Goal: Transaction & Acquisition: Book appointment/travel/reservation

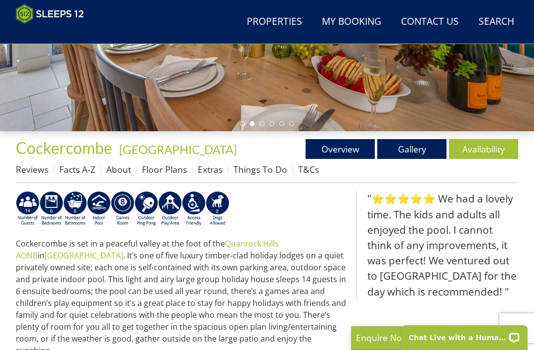
scroll to position [233, 0]
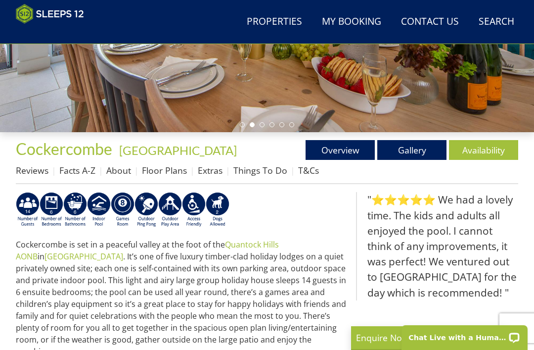
click at [428, 143] on link "Gallery" at bounding box center [411, 150] width 69 height 20
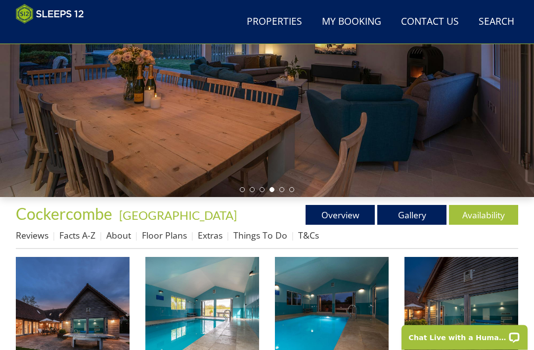
scroll to position [168, 0]
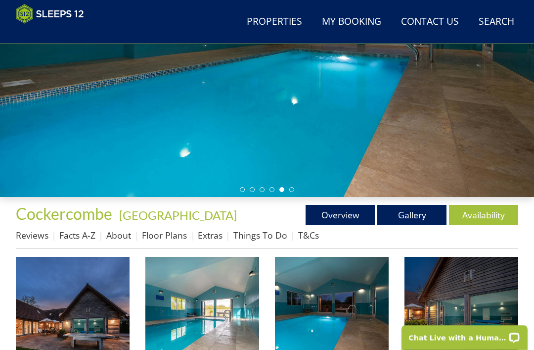
click at [174, 230] on link "Floor Plans" at bounding box center [164, 235] width 45 height 12
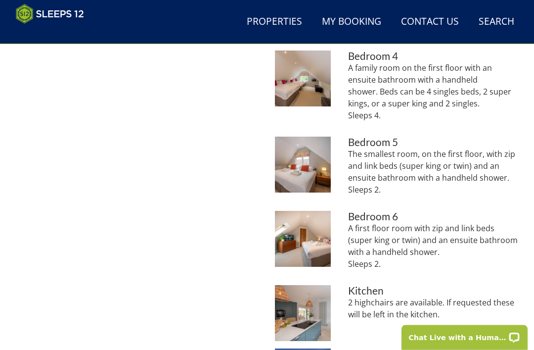
scroll to position [637, 0]
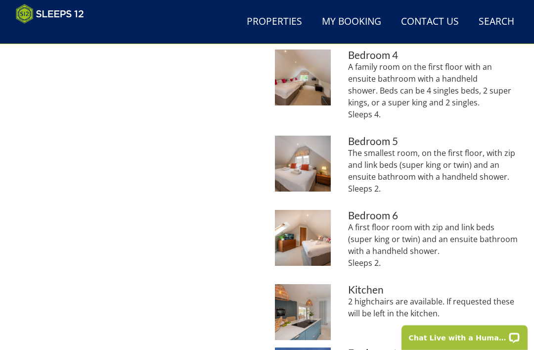
click at [316, 233] on img at bounding box center [303, 238] width 56 height 56
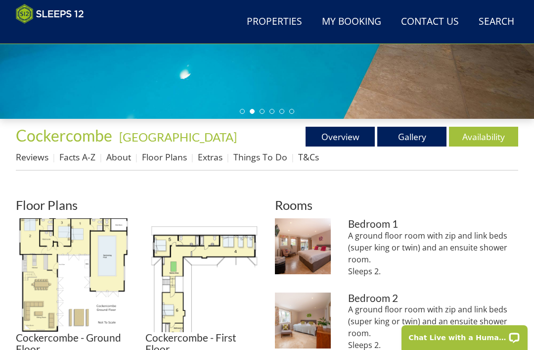
scroll to position [240, 0]
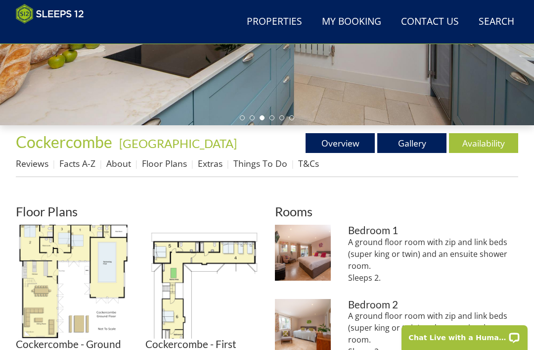
click at [493, 137] on link "Availability" at bounding box center [483, 143] width 69 height 20
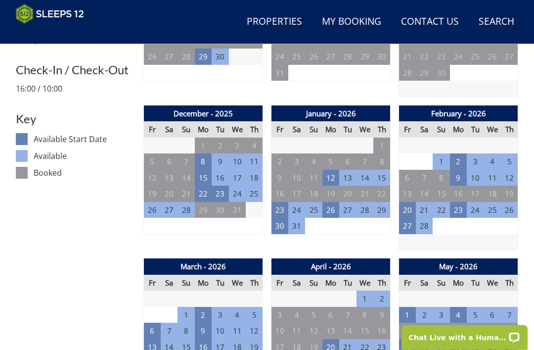
scroll to position [473, 0]
click at [462, 203] on td "23" at bounding box center [458, 210] width 17 height 16
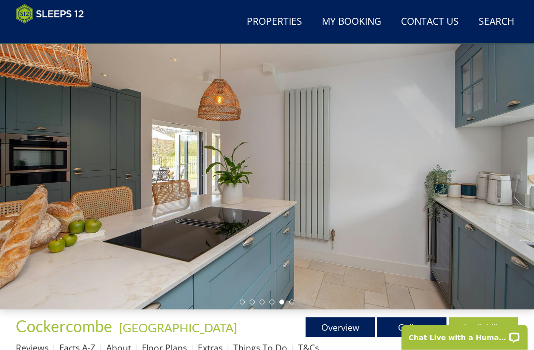
scroll to position [56, 0]
click at [409, 326] on link "Gallery" at bounding box center [411, 327] width 69 height 20
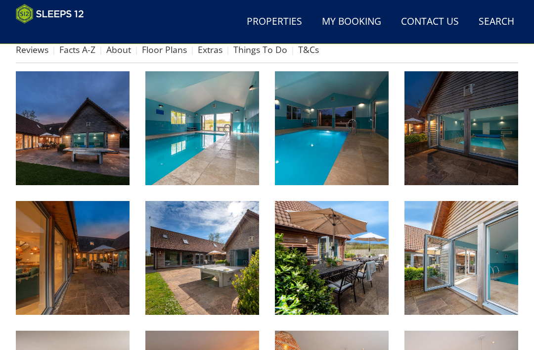
scroll to position [354, 0]
click at [245, 287] on img at bounding box center [202, 258] width 114 height 114
click at [370, 280] on img at bounding box center [332, 258] width 114 height 114
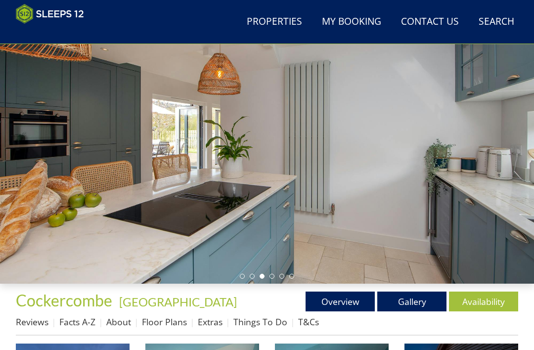
scroll to position [0, 0]
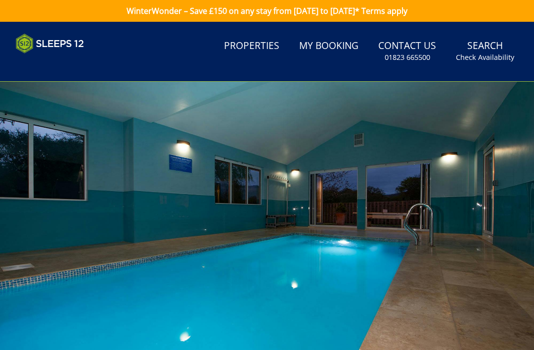
click at [258, 47] on link "Properties" at bounding box center [251, 46] width 63 height 22
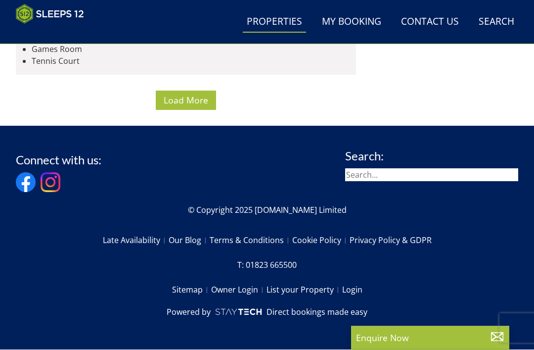
scroll to position [6663, 0]
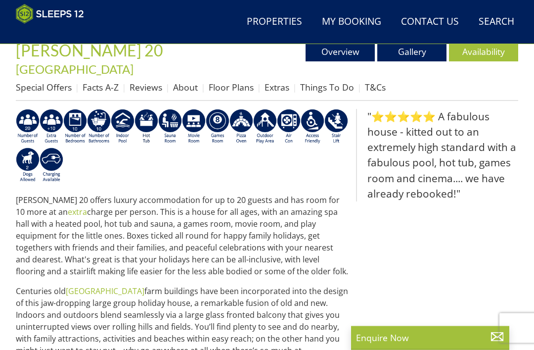
scroll to position [331, 0]
click at [478, 49] on link "Availability" at bounding box center [483, 52] width 69 height 20
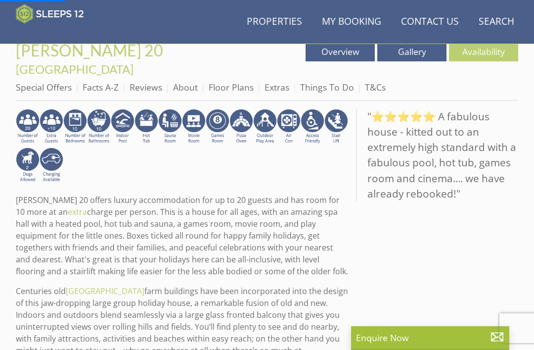
scroll to position [309, 0]
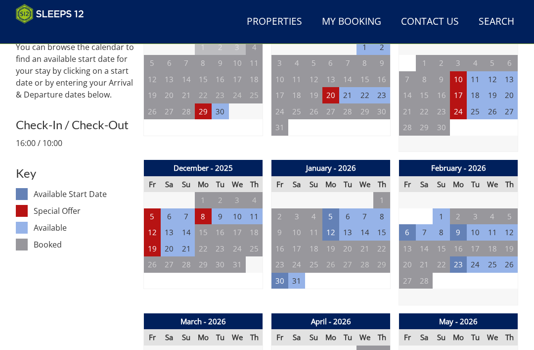
scroll to position [433, 0]
click at [458, 256] on td "23" at bounding box center [458, 264] width 17 height 16
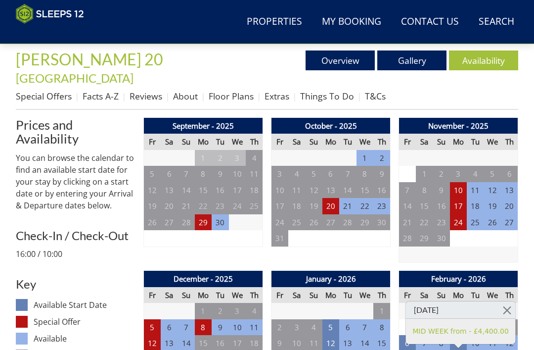
scroll to position [322, 0]
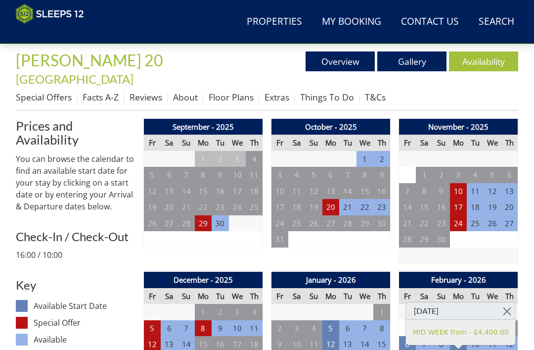
scroll to position [302, 0]
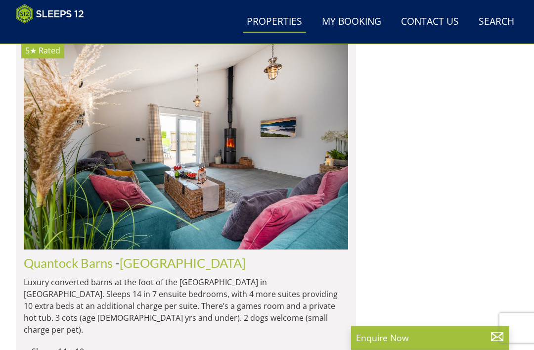
scroll to position [2227, 0]
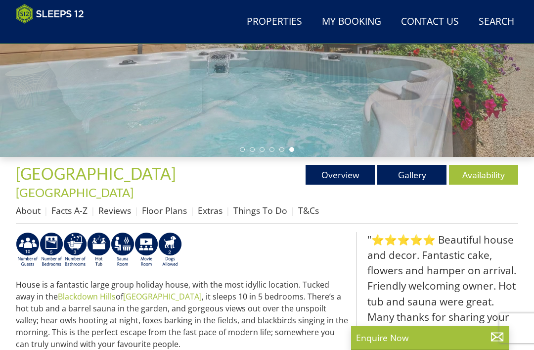
scroll to position [256, 0]
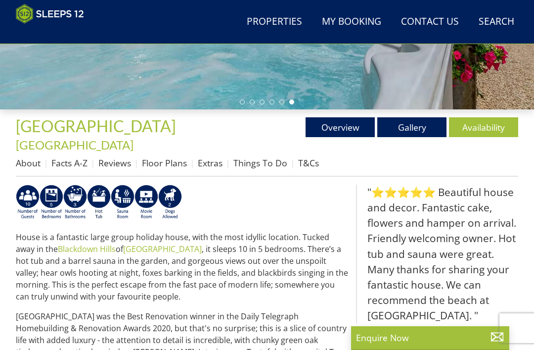
click at [176, 157] on link "Floor Plans" at bounding box center [164, 163] width 45 height 12
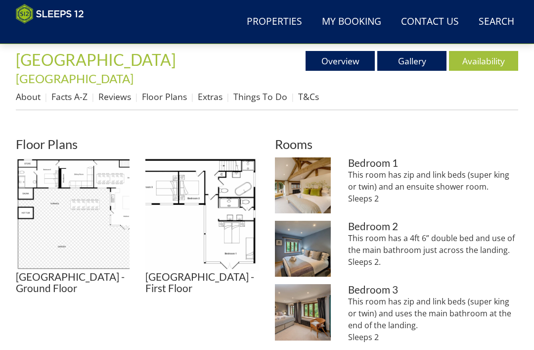
scroll to position [322, 0]
click at [241, 231] on img at bounding box center [202, 214] width 114 height 114
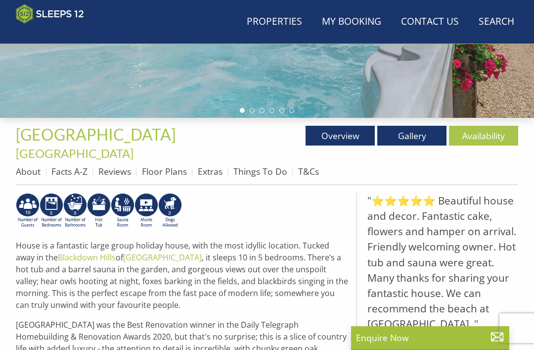
scroll to position [245, 0]
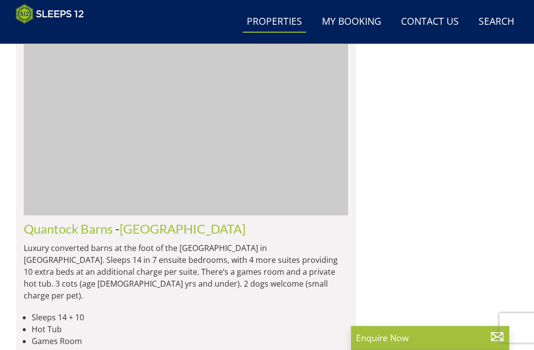
scroll to position [2682, 0]
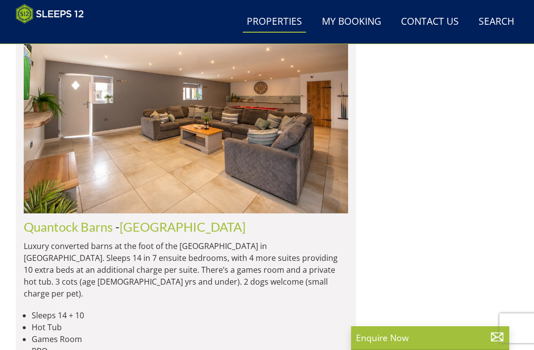
click at [75, 219] on link "Quantock Barns" at bounding box center [68, 226] width 89 height 15
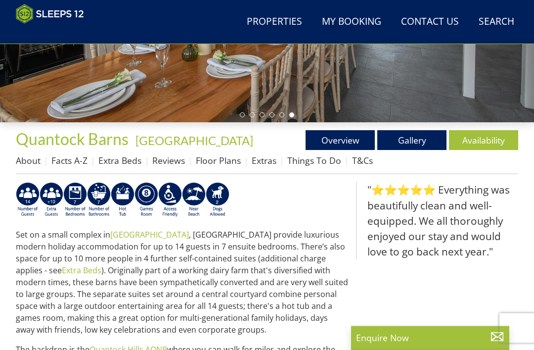
scroll to position [243, 0]
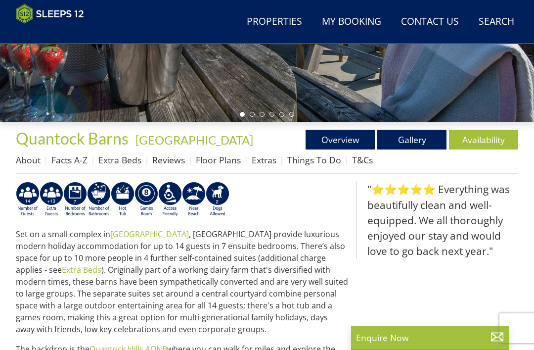
click at [219, 157] on link "Floor Plans" at bounding box center [218, 160] width 45 height 12
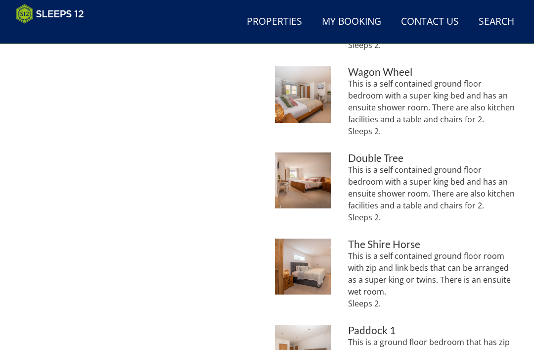
scroll to position [570, 0]
click at [472, 260] on p "This is a self contained ground floor room with zip and link beds that can be a…" at bounding box center [433, 278] width 170 height 59
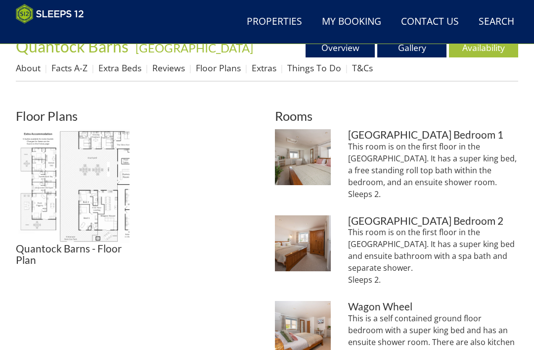
scroll to position [335, 0]
click at [102, 189] on img at bounding box center [73, 186] width 114 height 114
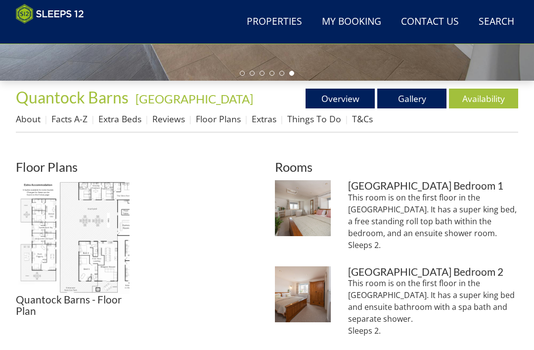
scroll to position [285, 0]
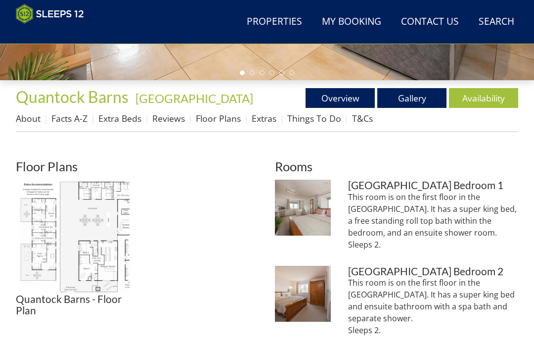
click at [411, 91] on link "Gallery" at bounding box center [411, 98] width 69 height 20
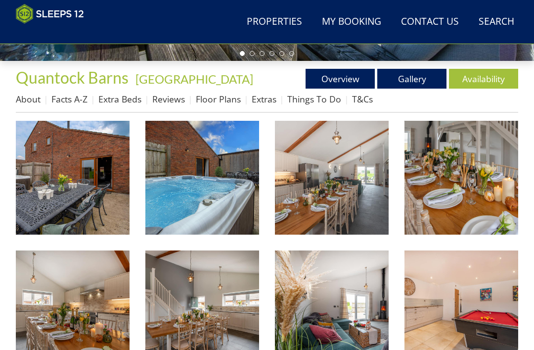
scroll to position [304, 0]
click at [238, 208] on img at bounding box center [202, 178] width 114 height 114
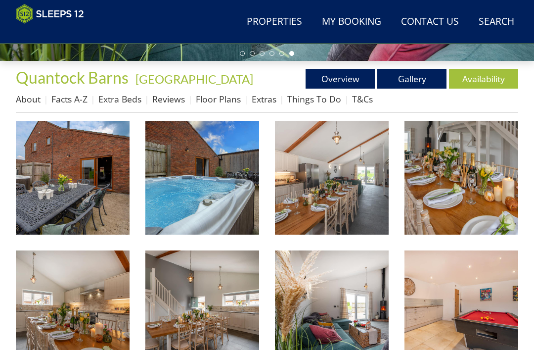
click at [485, 74] on link "Availability" at bounding box center [483, 79] width 69 height 20
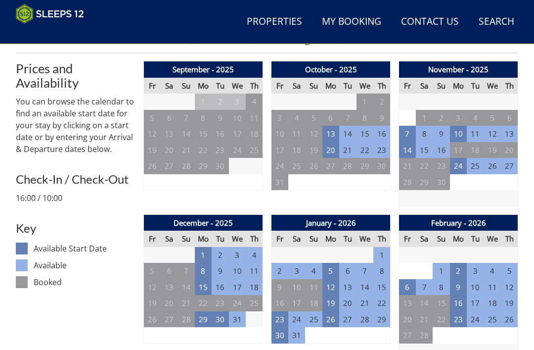
scroll to position [364, 0]
click at [460, 316] on td "23" at bounding box center [458, 319] width 17 height 16
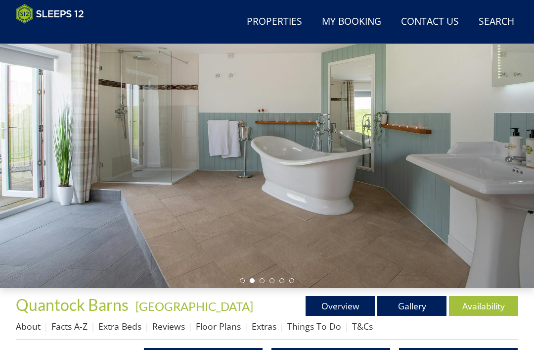
scroll to position [0, 0]
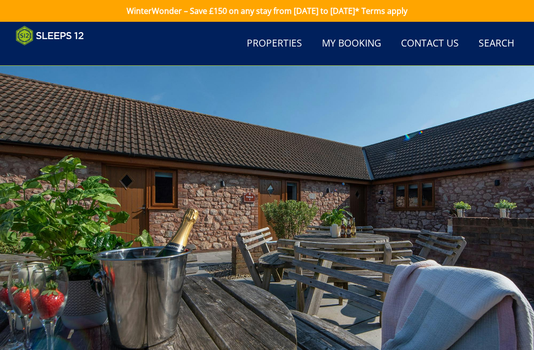
scroll to position [304, 0]
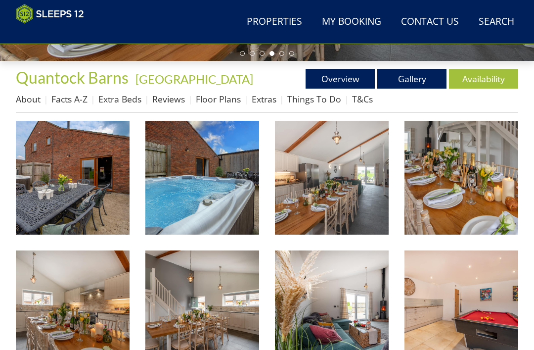
click at [482, 74] on link "Availability" at bounding box center [483, 79] width 69 height 20
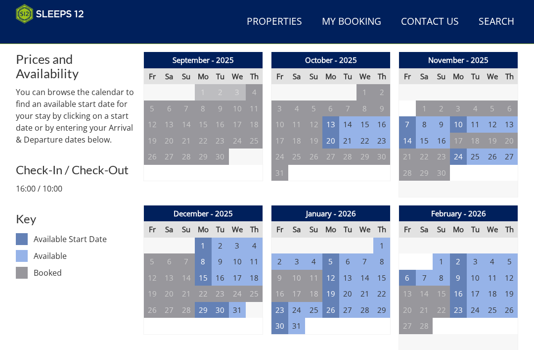
scroll to position [373, 0]
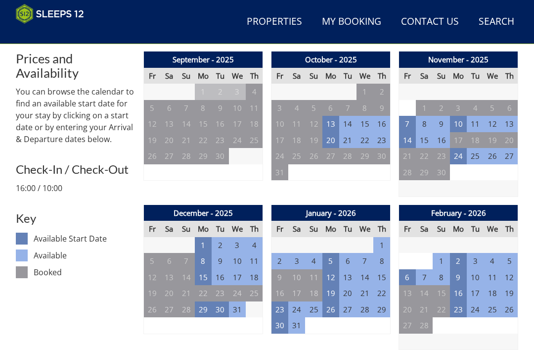
click at [458, 306] on td "23" at bounding box center [458, 309] width 17 height 16
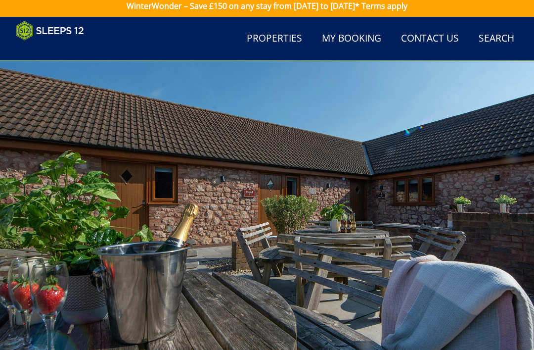
scroll to position [0, 0]
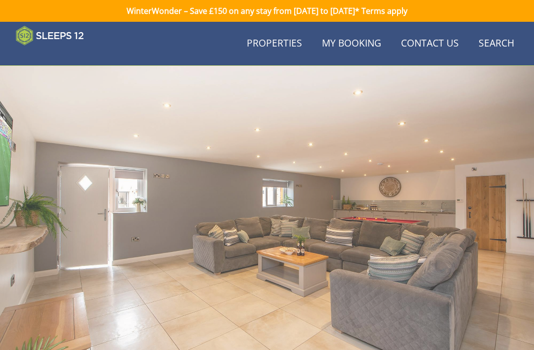
scroll to position [285, 0]
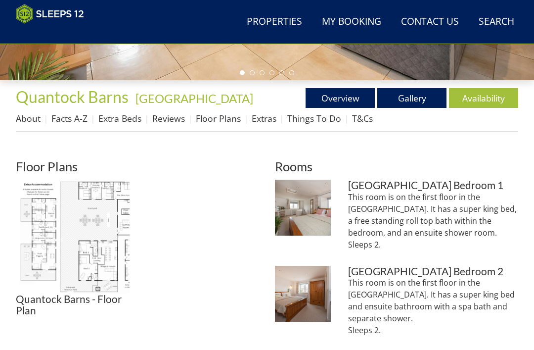
scroll to position [243, 0]
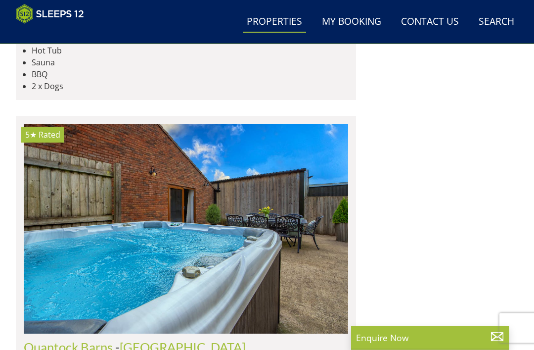
scroll to position [2562, 0]
click at [282, 20] on link "Properties" at bounding box center [274, 22] width 63 height 22
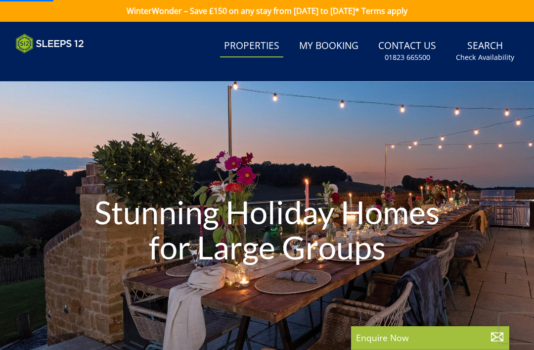
scroll to position [0, 6490]
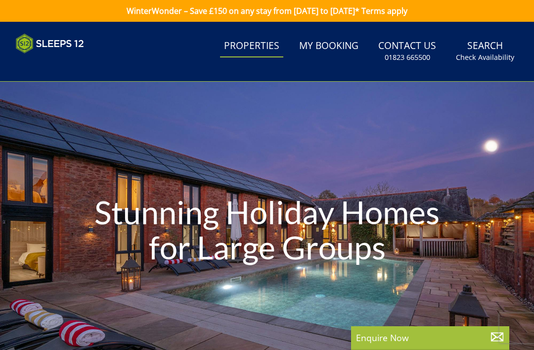
click at [489, 41] on link "Search Check Availability" at bounding box center [485, 51] width 66 height 32
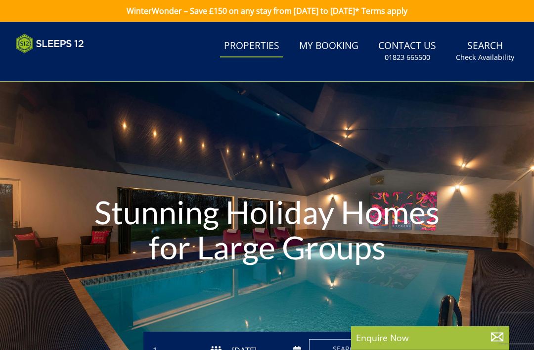
click at [533, 103] on div "Stunning Holiday Homes for Large Groups" at bounding box center [267, 231] width 534 height 299
click at [483, 50] on link "Search Check Availability" at bounding box center [485, 51] width 66 height 32
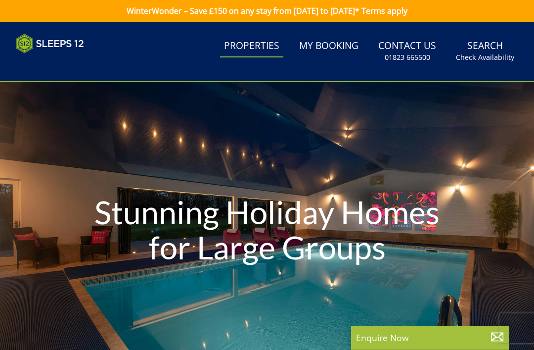
click at [484, 47] on link "Search Check Availability" at bounding box center [485, 51] width 66 height 32
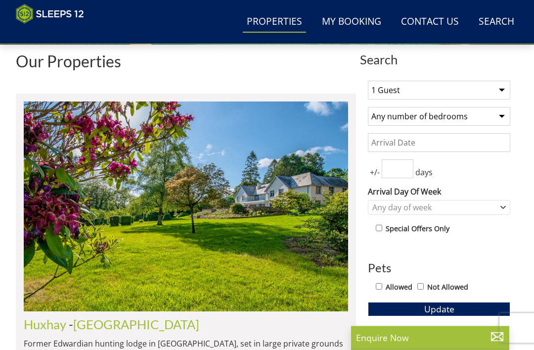
scroll to position [315, 0]
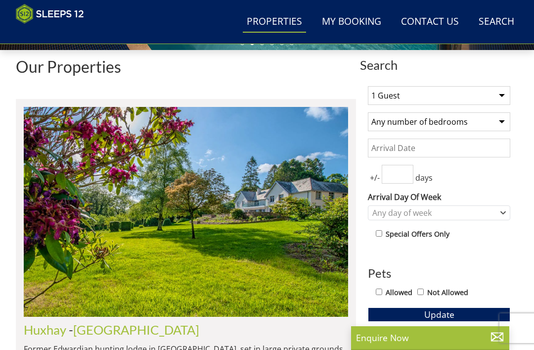
click at [503, 92] on select "1 Guest 2 Guests 3 Guests 4 Guests 5 Guests 6 Guests 7 Guests 8 Guests 9 Guests…" at bounding box center [439, 95] width 142 height 19
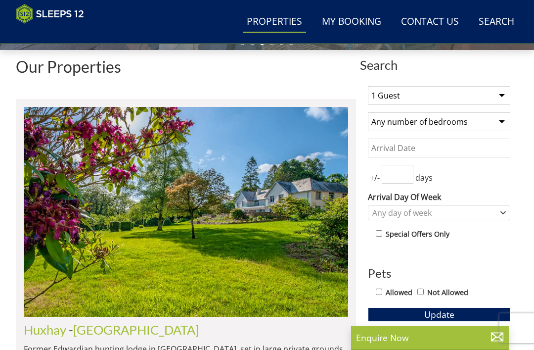
select select "10"
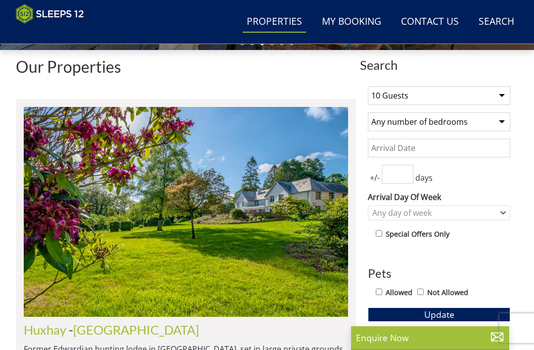
click at [449, 141] on input "Date" at bounding box center [439, 148] width 142 height 19
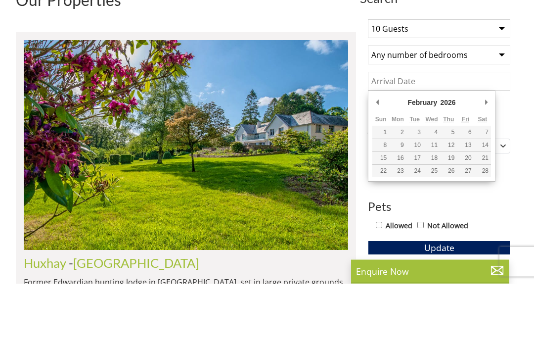
type input "[DATE]"
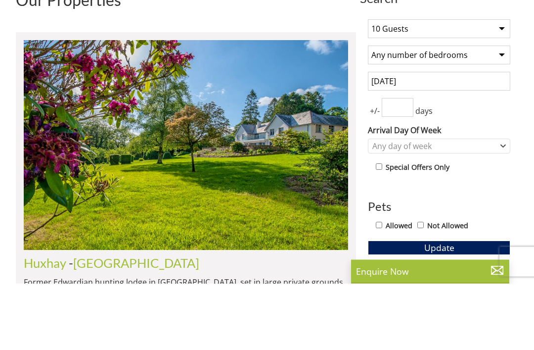
scroll to position [382, 0]
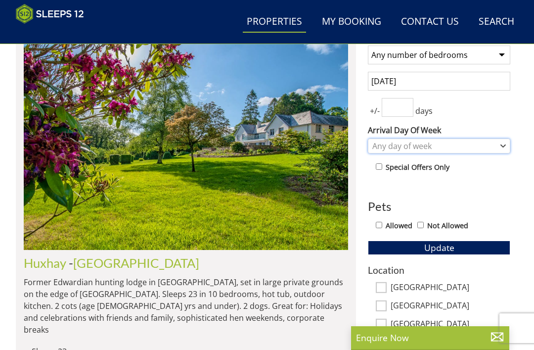
click at [505, 143] on icon "Combobox" at bounding box center [503, 146] width 5 height 6
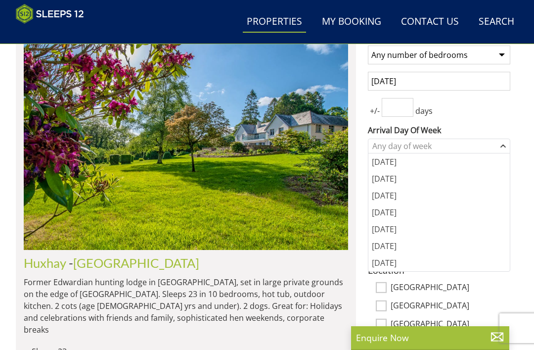
click at [400, 158] on div "[DATE]" at bounding box center [439, 161] width 141 height 17
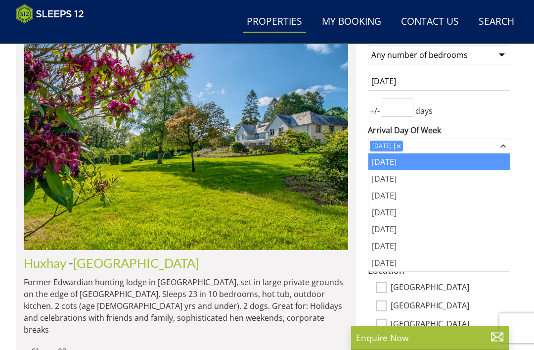
click at [515, 237] on div "1 Guest 2 Guests 3 Guests 4 Guests 5 Guests 6 Guests 7 Guests 8 Guests 9 Guests…" at bounding box center [439, 281] width 158 height 540
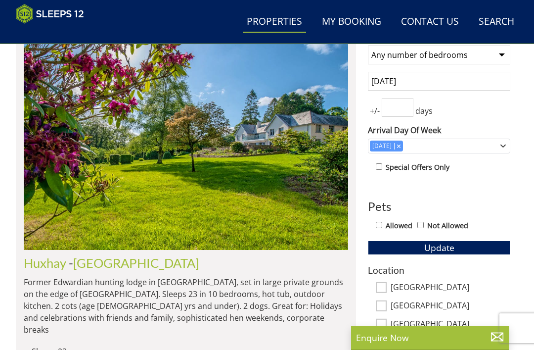
click at [451, 240] on button "Update" at bounding box center [439, 247] width 142 height 14
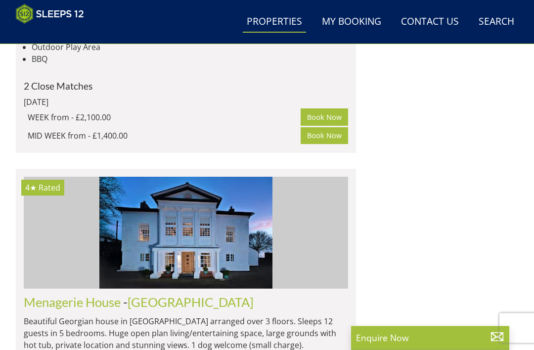
scroll to position [2733, 0]
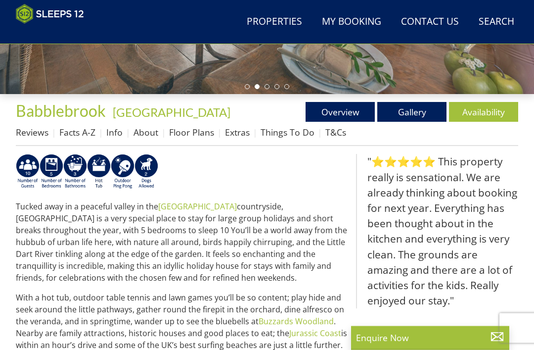
scroll to position [272, 0]
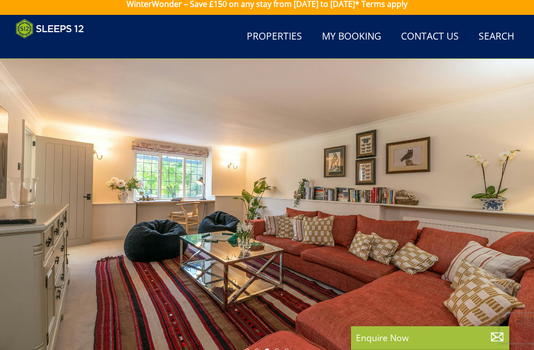
select select "10"
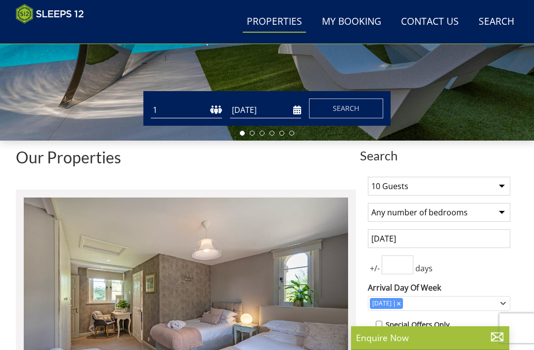
scroll to position [237, 0]
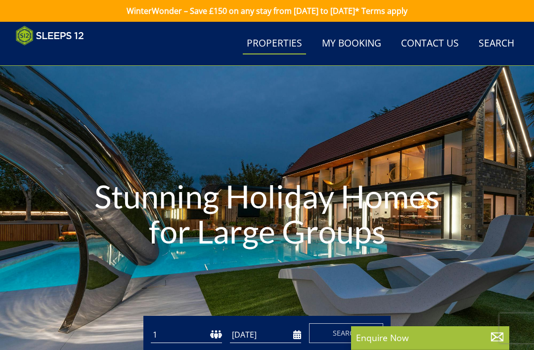
select select "10"
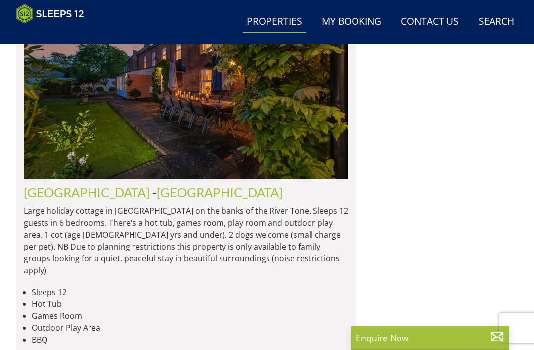
scroll to position [3289, 0]
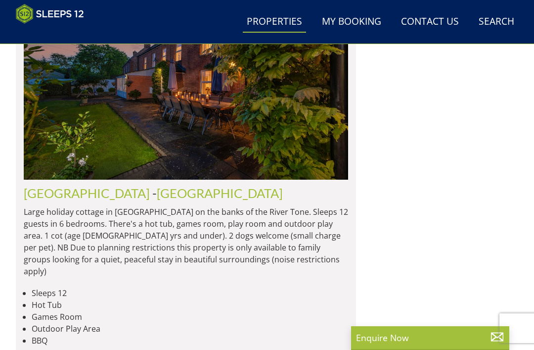
click at [58, 186] on link "[GEOGRAPHIC_DATA]" at bounding box center [87, 193] width 126 height 15
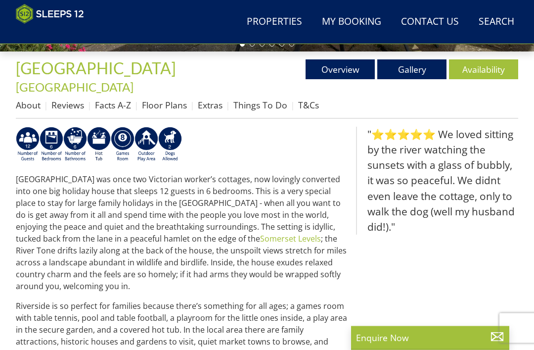
scroll to position [314, 0]
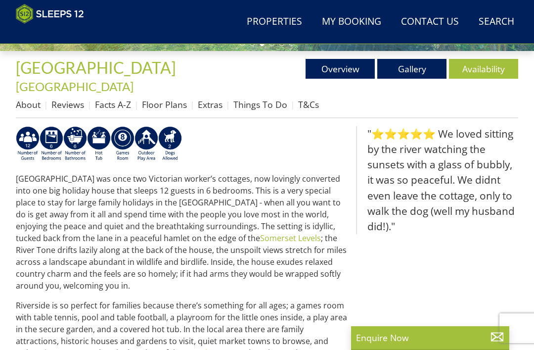
click at [179, 98] on link "Floor Plans" at bounding box center [164, 104] width 45 height 12
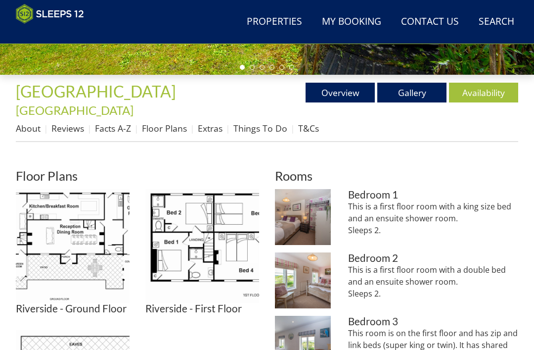
scroll to position [290, 0]
click at [94, 229] on img at bounding box center [73, 246] width 114 height 114
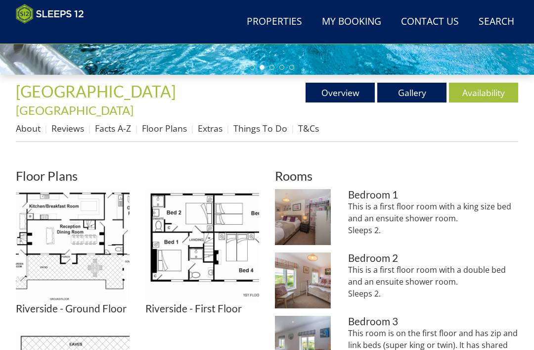
click at [223, 235] on img at bounding box center [202, 246] width 114 height 114
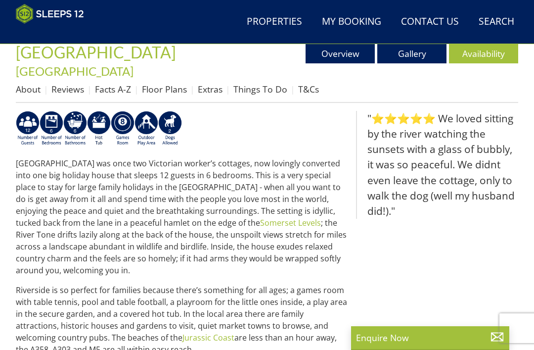
scroll to position [327, 0]
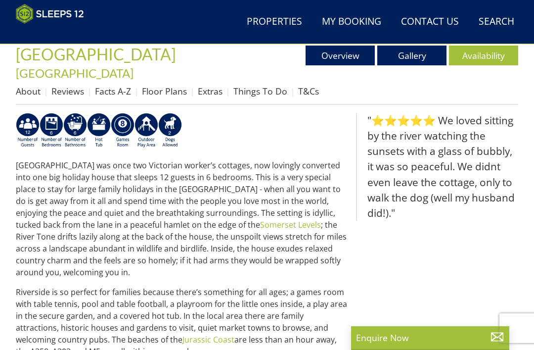
select select "10"
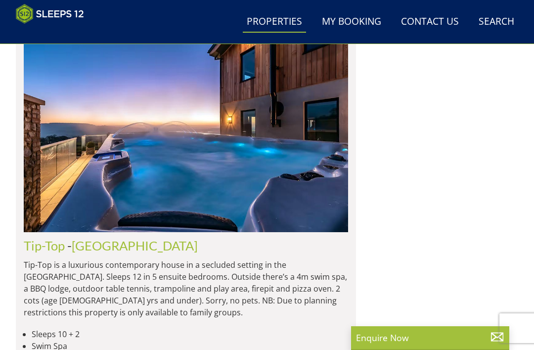
scroll to position [4165, 0]
click at [57, 238] on link "Tip-Top" at bounding box center [44, 245] width 41 height 15
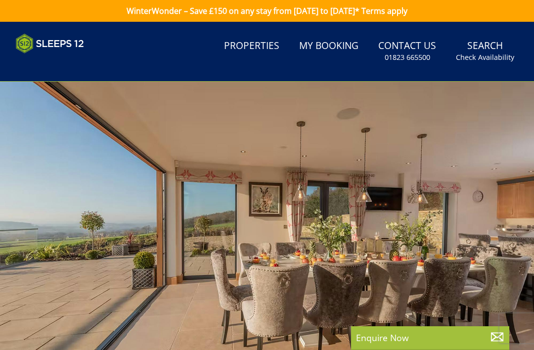
scroll to position [4165, 0]
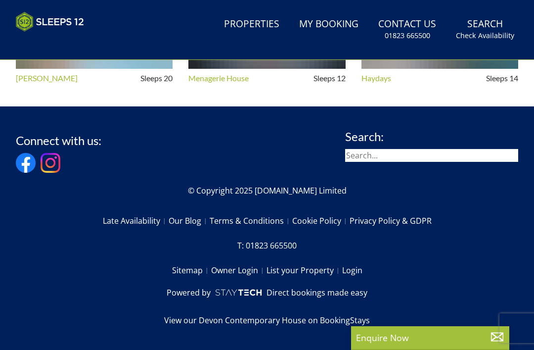
select select "10"
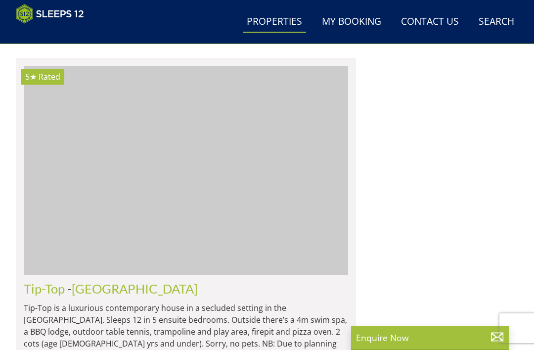
scroll to position [4121, 0]
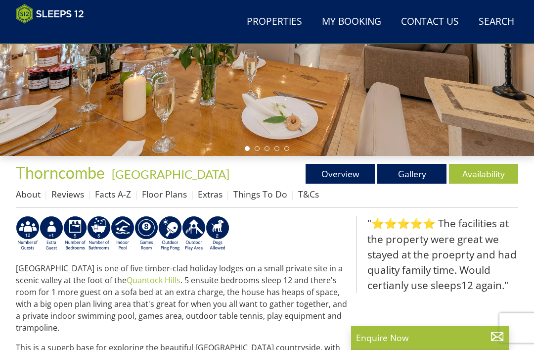
scroll to position [210, 0]
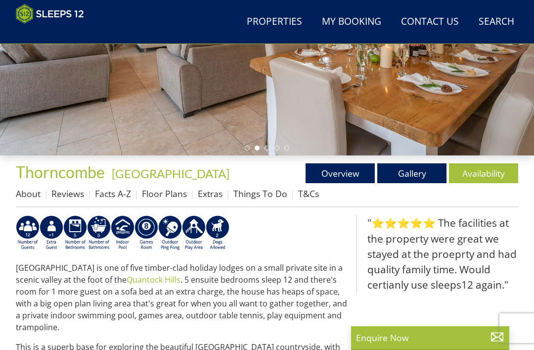
click at [176, 188] on link "Floor Plans" at bounding box center [164, 193] width 45 height 12
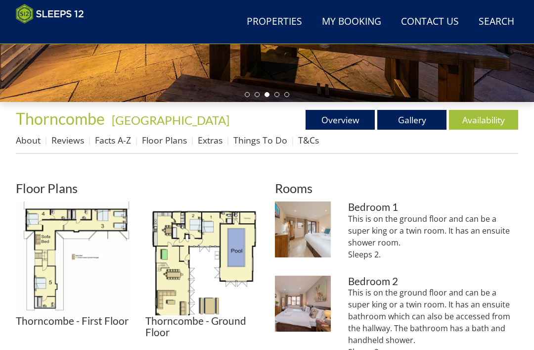
scroll to position [263, 0]
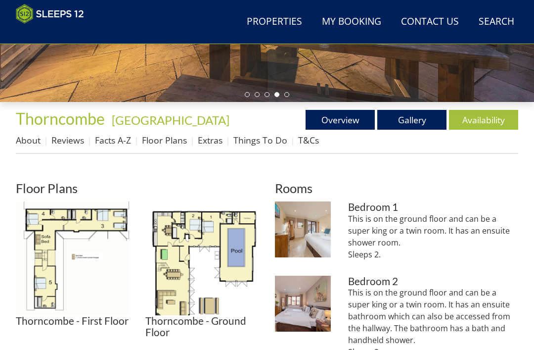
click at [415, 115] on link "Gallery" at bounding box center [411, 120] width 69 height 20
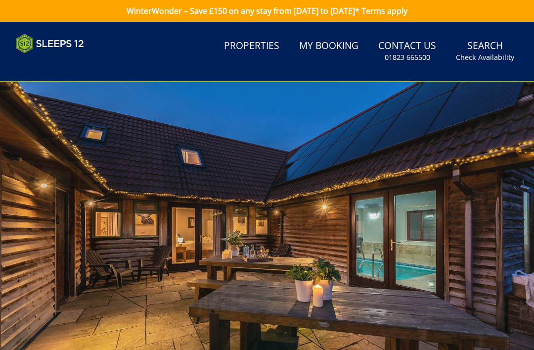
click at [497, 52] on small "Check Availability" at bounding box center [485, 57] width 58 height 10
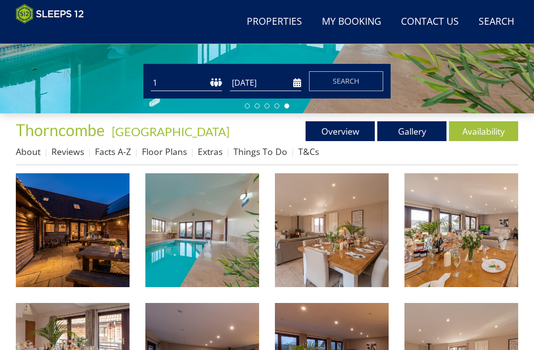
scroll to position [267, 0]
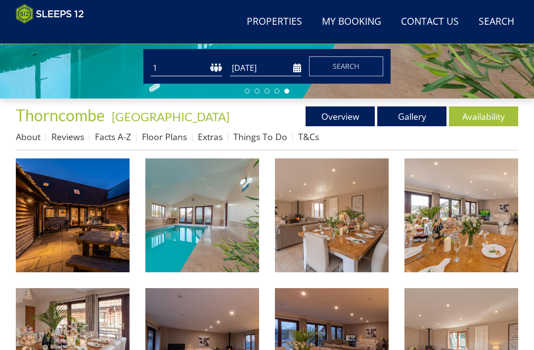
click at [485, 113] on link "Availability" at bounding box center [483, 116] width 69 height 20
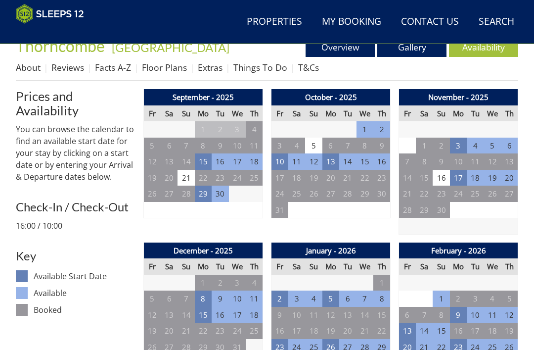
scroll to position [337, 0]
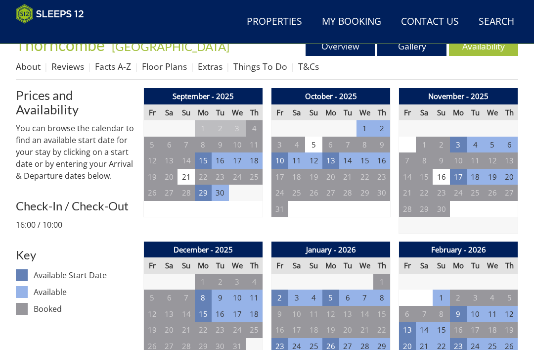
click at [459, 339] on td "23" at bounding box center [458, 346] width 17 height 16
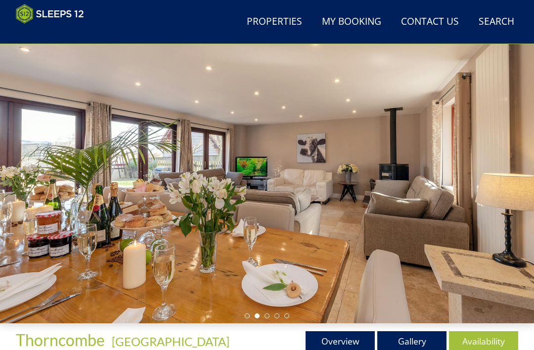
scroll to position [0, 0]
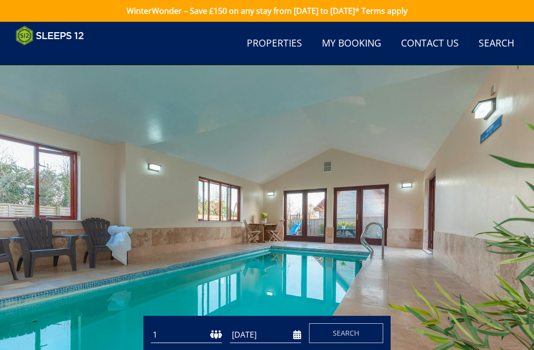
scroll to position [267, 0]
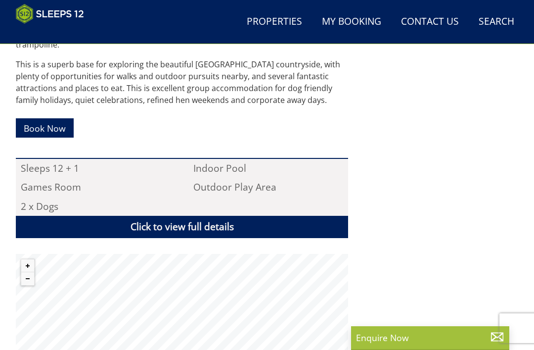
scroll to position [491, 0]
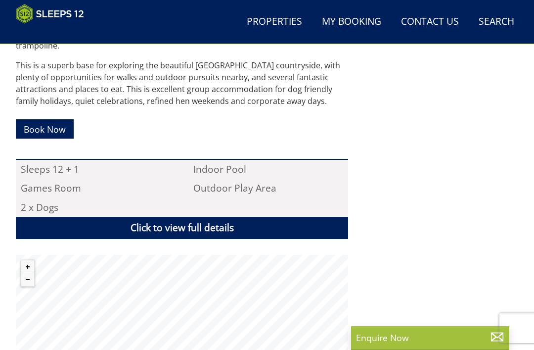
select select "10"
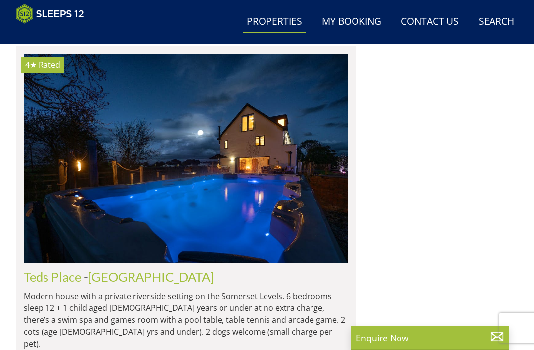
scroll to position [4611, 0]
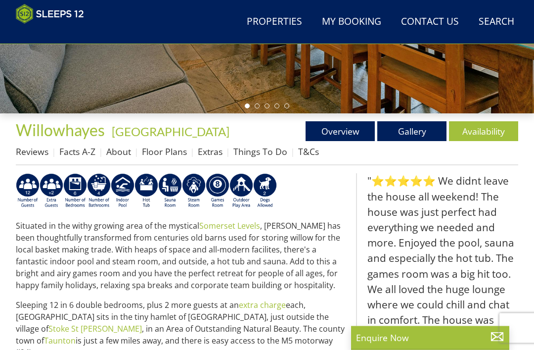
scroll to position [252, 0]
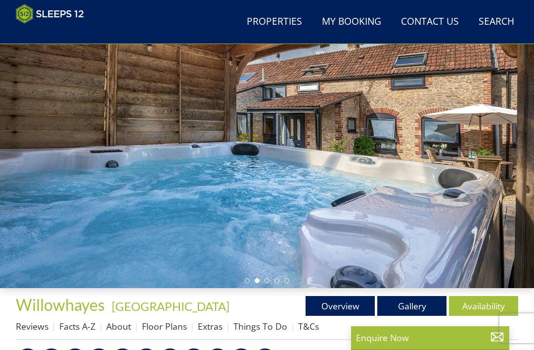
select select "10"
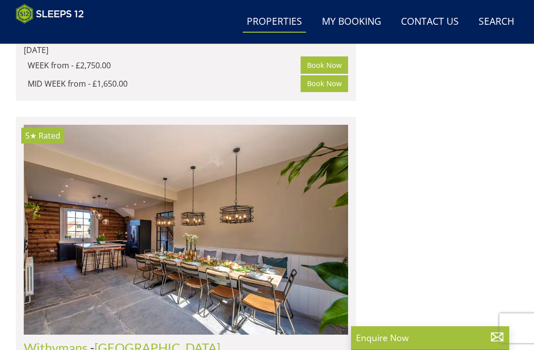
click at [67, 340] on link "Withymans" at bounding box center [56, 347] width 64 height 15
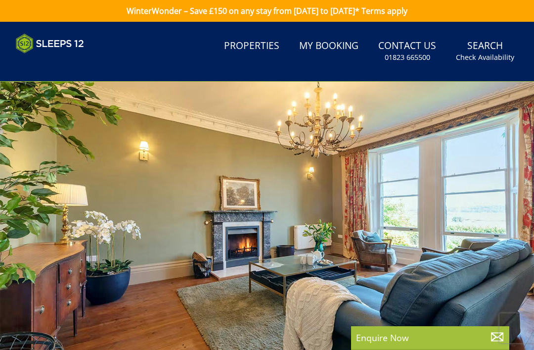
select select "10"
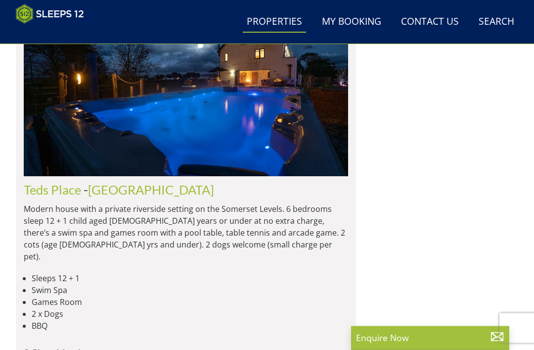
scroll to position [4698, 0]
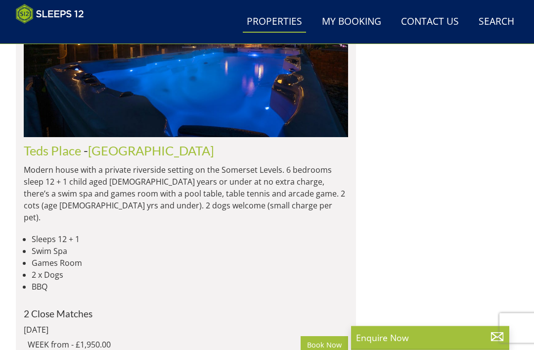
scroll to position [4737, 0]
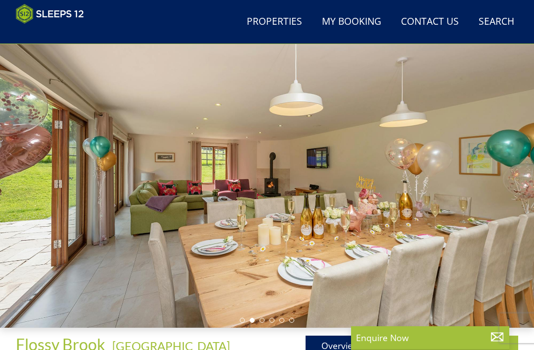
scroll to position [37, 0]
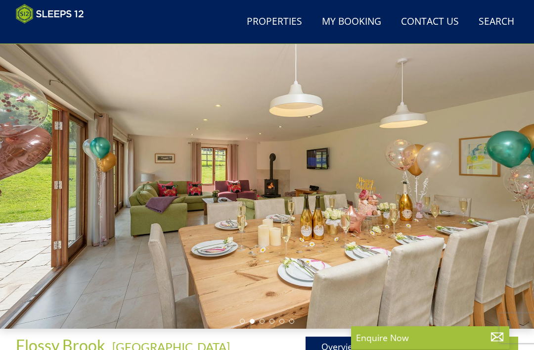
select select "10"
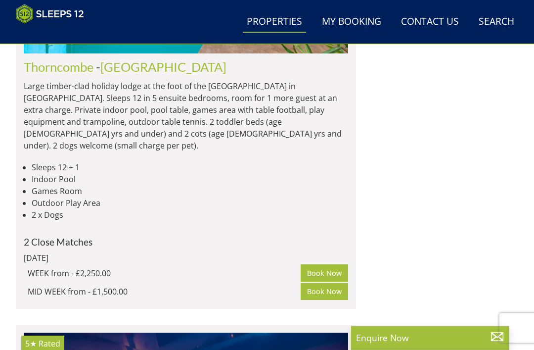
scroll to position [5297, 0]
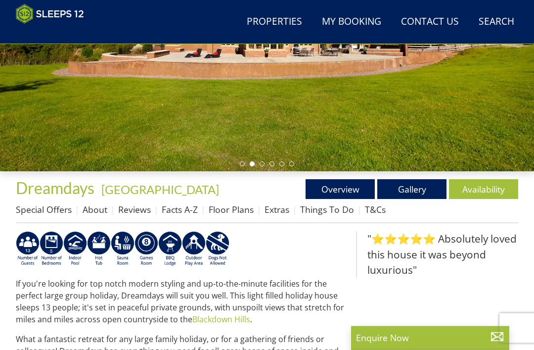
scroll to position [194, 0]
click at [242, 206] on link "Floor Plans" at bounding box center [231, 209] width 45 height 12
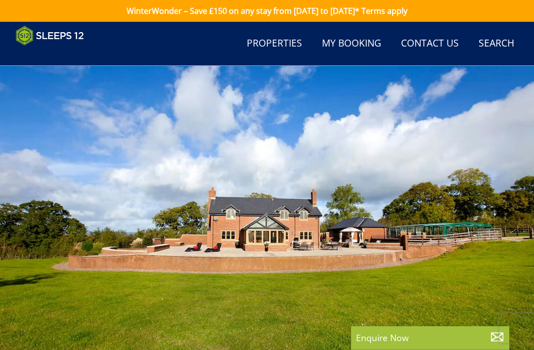
scroll to position [194, 0]
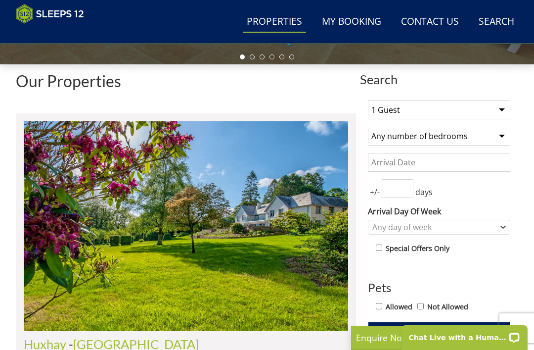
scroll to position [298, 0]
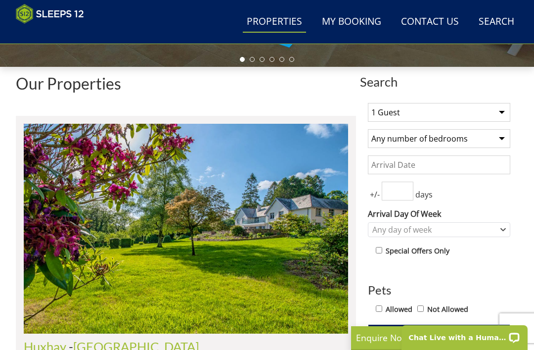
click at [498, 114] on select "1 Guest 2 Guests 3 Guests 4 Guests 5 Guests 6 Guests 7 Guests 8 Guests 9 Guests…" at bounding box center [439, 112] width 142 height 19
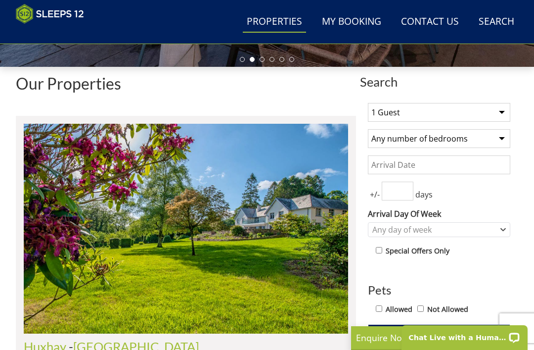
select select "10"
click at [444, 159] on input "Date" at bounding box center [439, 164] width 142 height 19
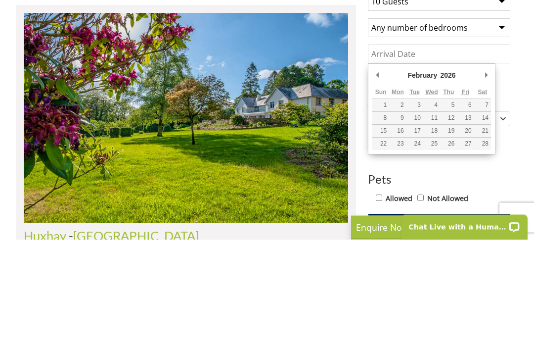
type input "[DATE]"
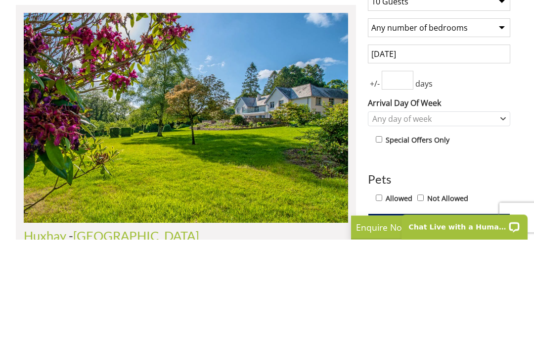
scroll to position [409, 0]
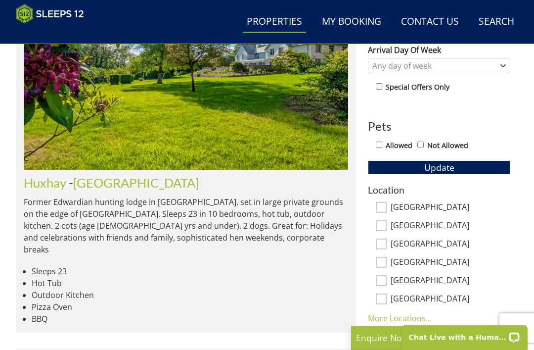
click at [450, 162] on span "Update" at bounding box center [439, 168] width 30 height 12
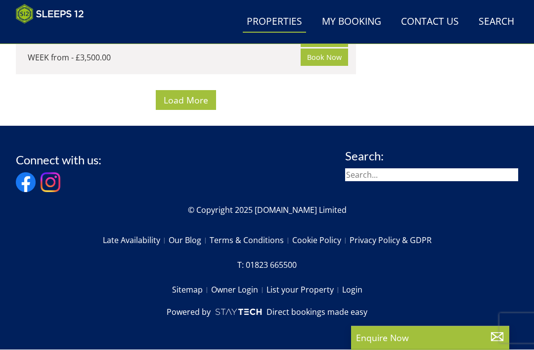
scroll to position [8125, 0]
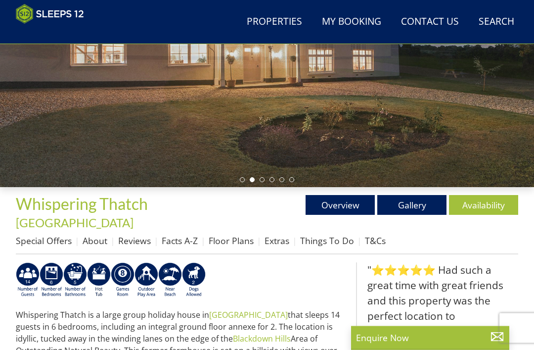
scroll to position [178, 0]
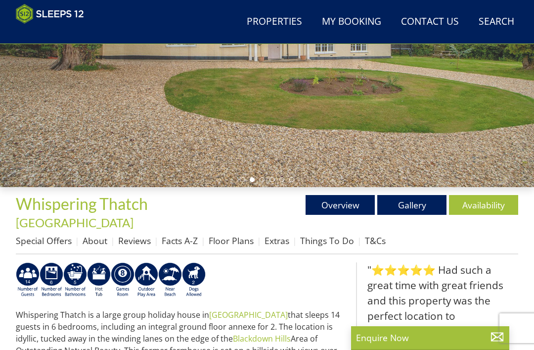
click at [239, 234] on link "Floor Plans" at bounding box center [231, 240] width 45 height 12
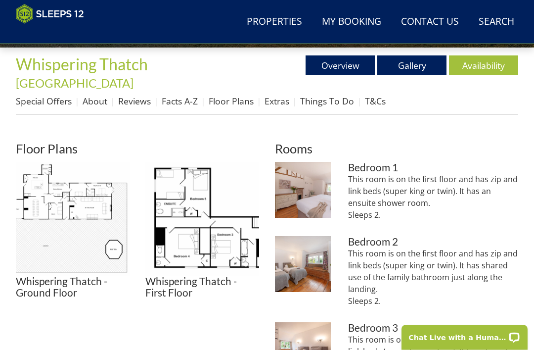
scroll to position [318, 0]
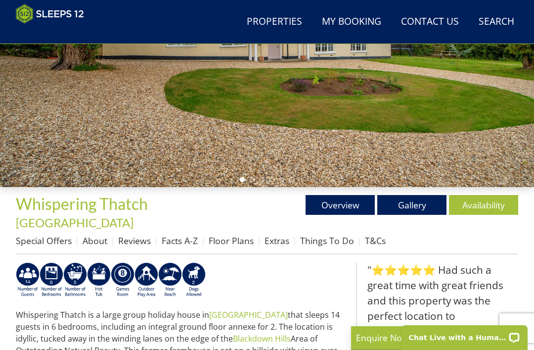
select select "10"
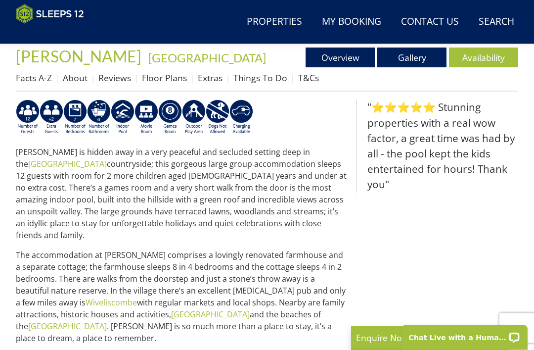
scroll to position [326, 0]
click at [416, 53] on link "Gallery" at bounding box center [411, 57] width 69 height 20
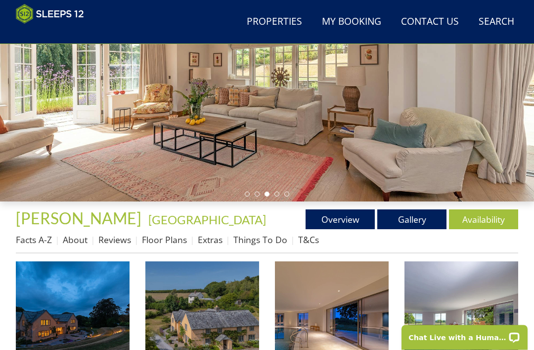
scroll to position [182, 0]
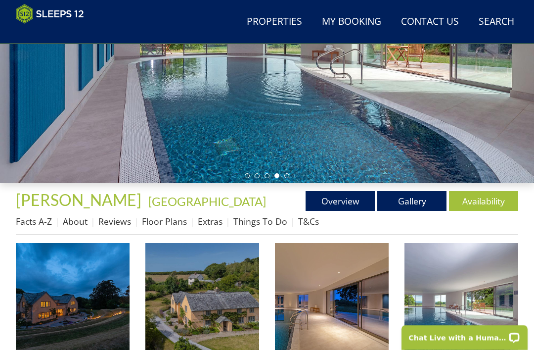
click at [174, 219] on link "Floor Plans" at bounding box center [164, 221] width 45 height 12
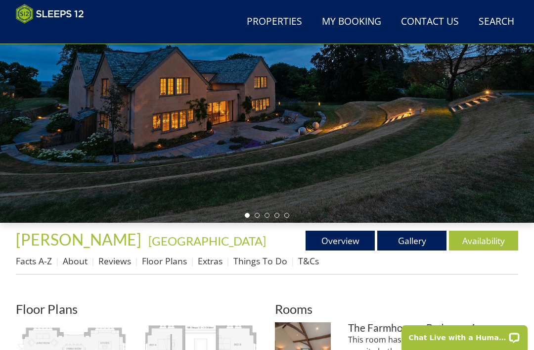
scroll to position [141, 0]
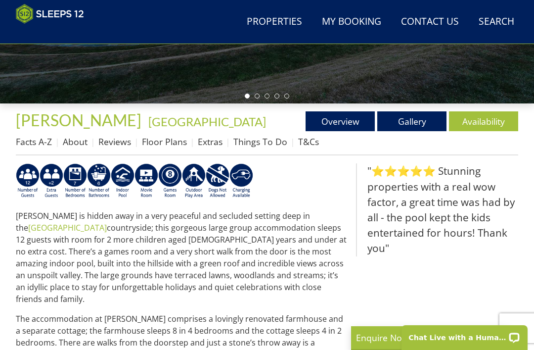
scroll to position [263, 0]
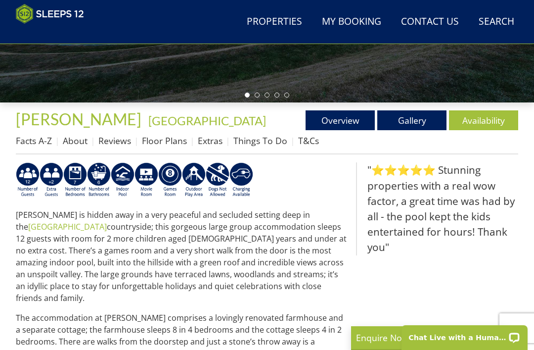
select select "10"
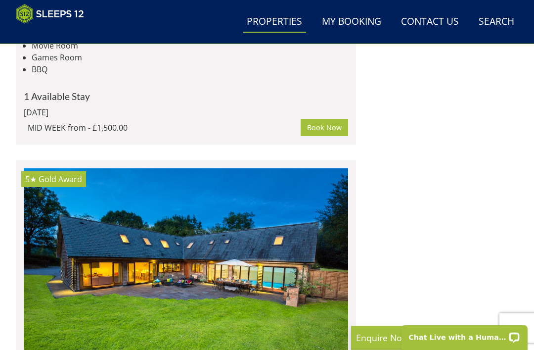
scroll to position [5833, 0]
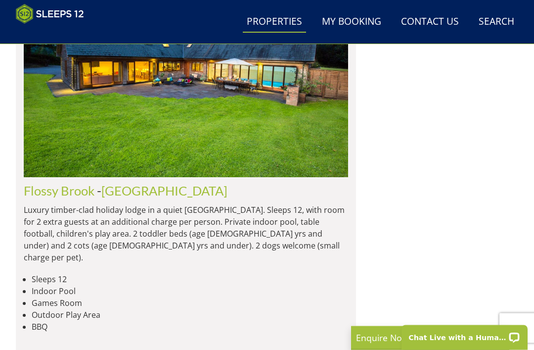
scroll to position [6033, 0]
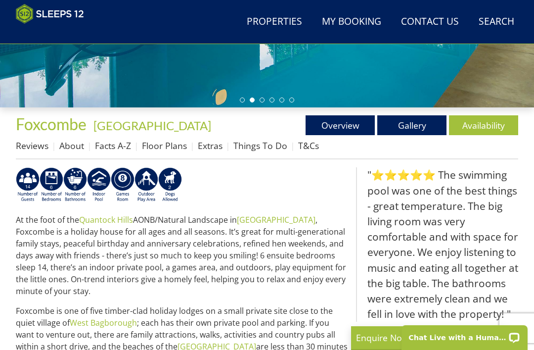
scroll to position [257, 0]
click at [175, 145] on link "Floor Plans" at bounding box center [164, 146] width 45 height 12
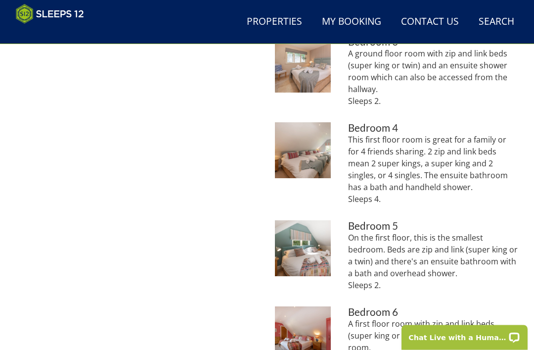
scroll to position [562, 0]
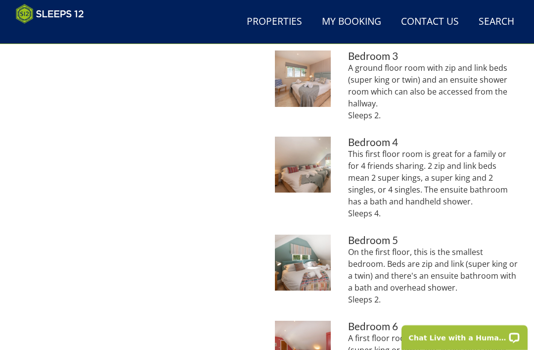
click at [310, 257] on img at bounding box center [303, 262] width 56 height 56
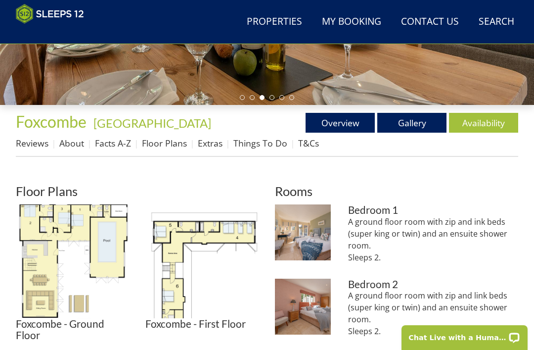
scroll to position [258, 0]
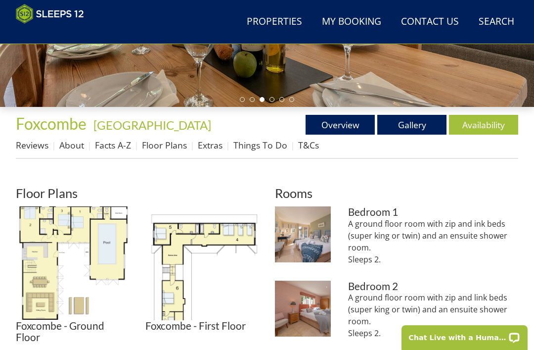
click at [484, 117] on link "Availability" at bounding box center [483, 125] width 69 height 20
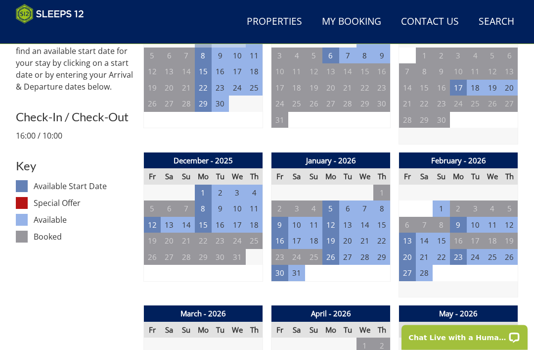
scroll to position [426, 0]
click at [459, 251] on td "23" at bounding box center [458, 257] width 17 height 16
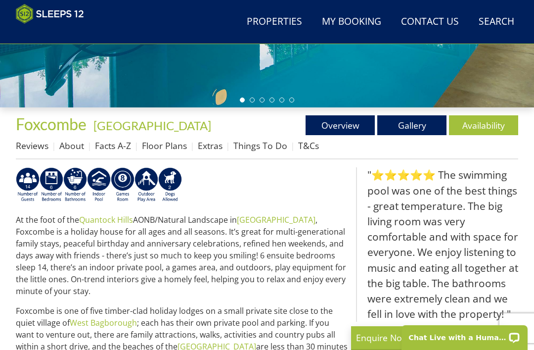
scroll to position [6033, 0]
select select "10"
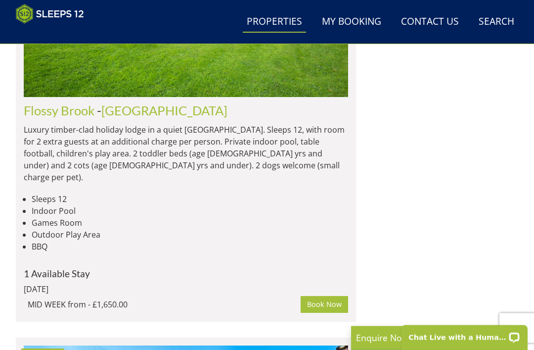
scroll to position [6107, 0]
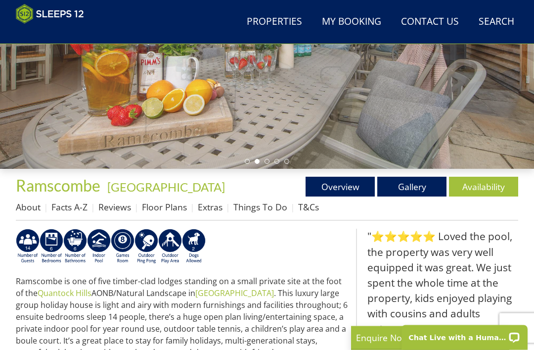
scroll to position [196, 0]
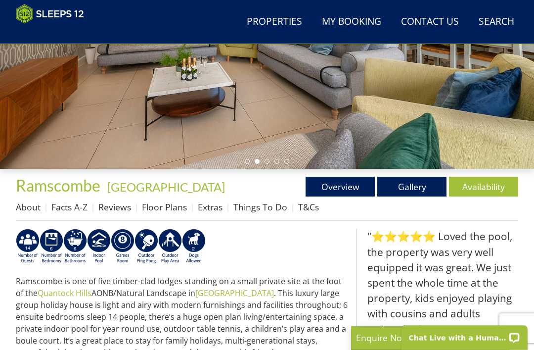
click at [176, 203] on link "Floor Plans" at bounding box center [164, 207] width 45 height 12
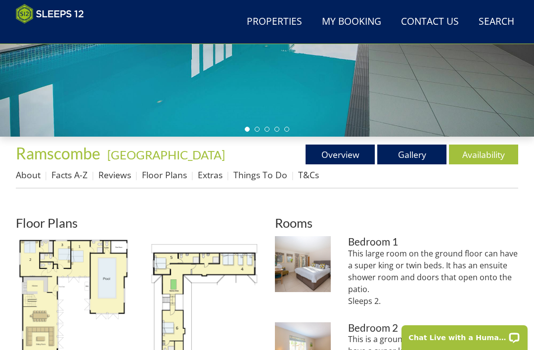
scroll to position [228, 0]
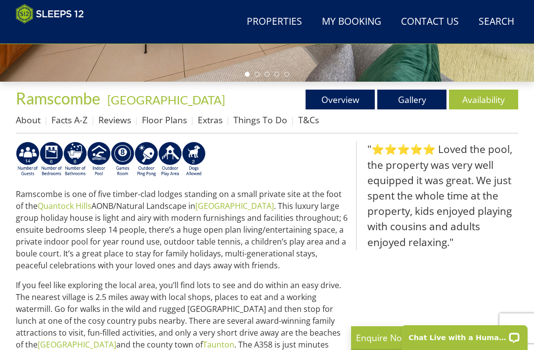
scroll to position [283, 0]
select select "10"
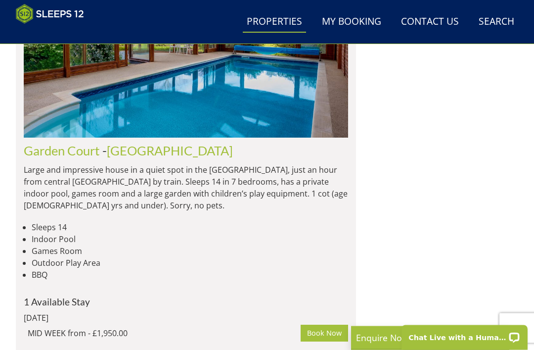
scroll to position [7244, 0]
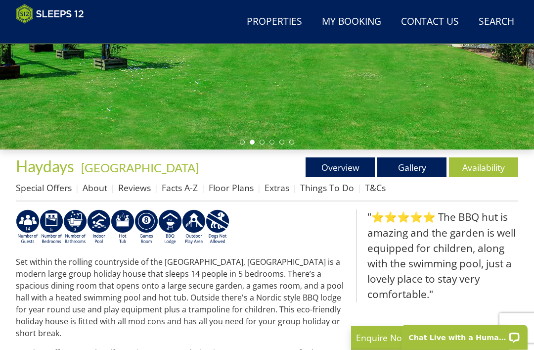
scroll to position [214, 0]
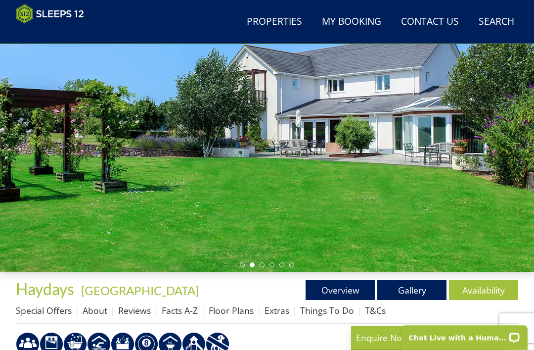
select select "10"
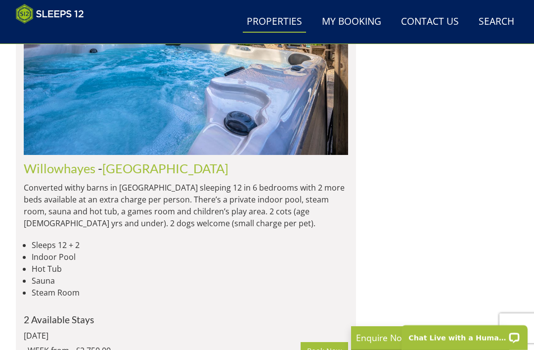
scroll to position [5216, 0]
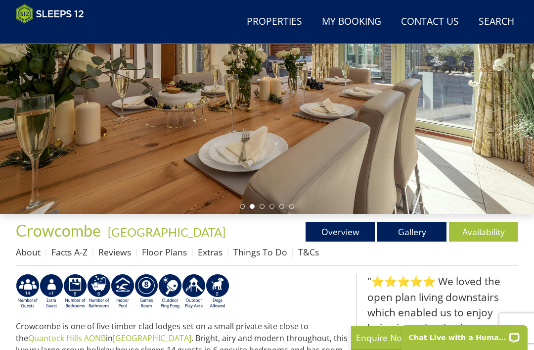
click at [174, 252] on link "Floor Plans" at bounding box center [164, 252] width 45 height 12
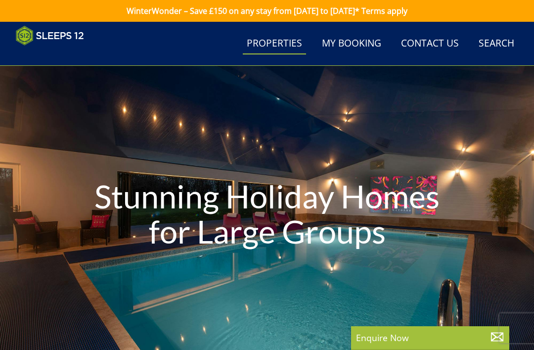
select select "10"
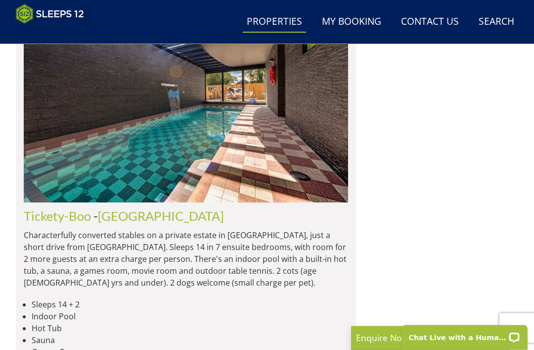
scroll to position [13046, 0]
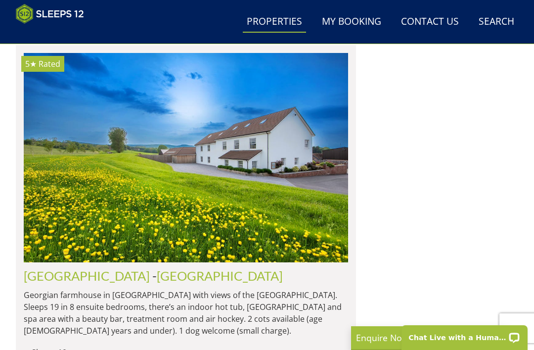
scroll to position [19661, 0]
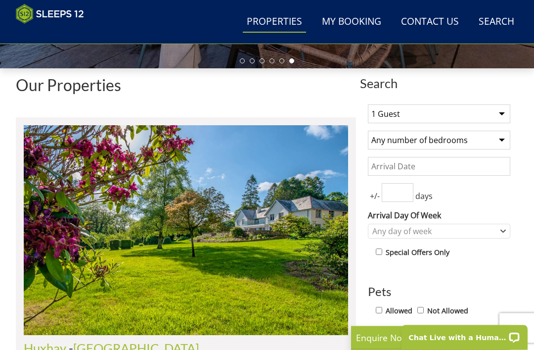
scroll to position [297, 0]
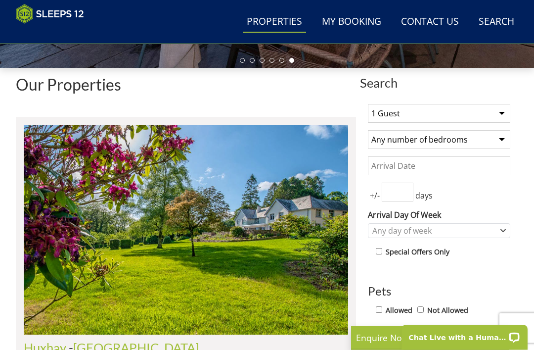
click at [505, 109] on select "1 Guest 2 Guests 3 Guests 4 Guests 5 Guests 6 Guests 7 Guests 8 Guests 9 Guests…" at bounding box center [439, 113] width 142 height 19
select select "10"
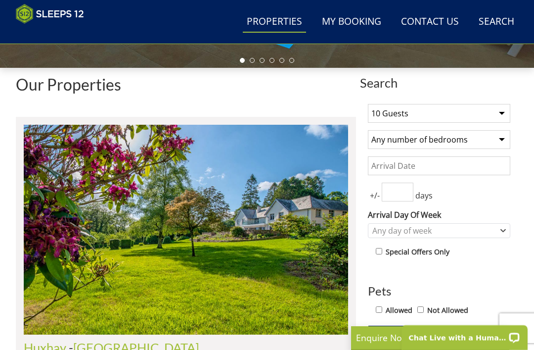
click at [469, 162] on input "Date" at bounding box center [439, 165] width 142 height 19
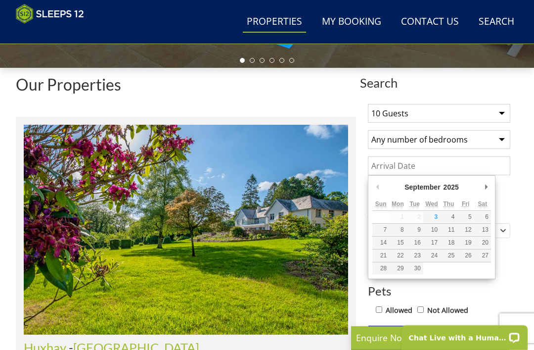
scroll to position [297, 0]
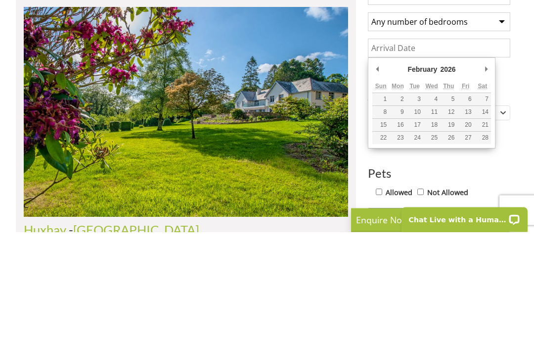
type input "[DATE]"
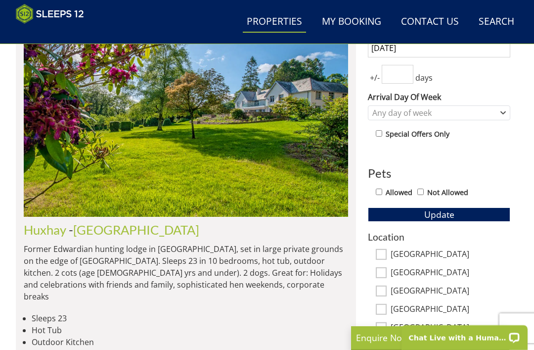
click at [460, 208] on button "Update" at bounding box center [439, 214] width 142 height 14
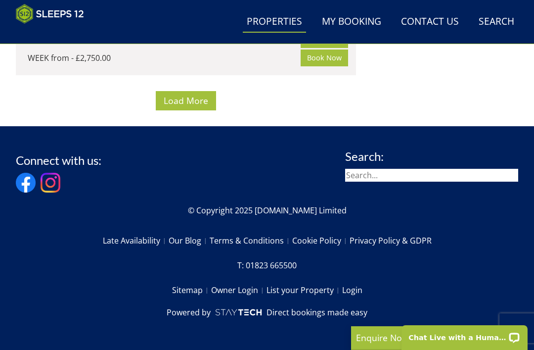
scroll to position [9807, 0]
click at [199, 106] on span "Load More" at bounding box center [186, 100] width 45 height 12
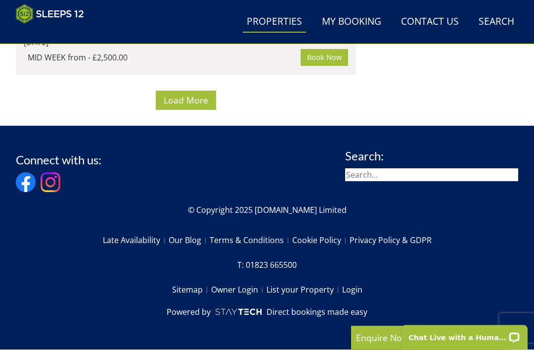
scroll to position [14153, 0]
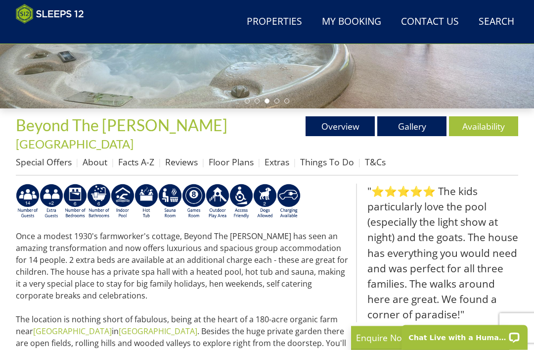
scroll to position [257, 0]
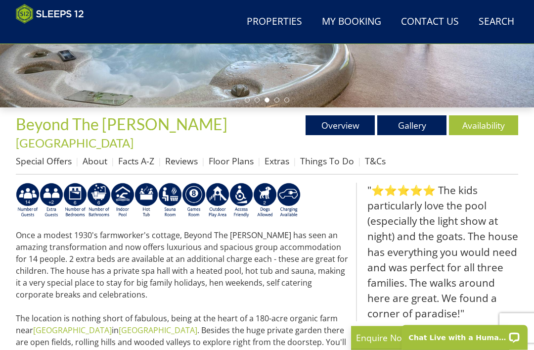
click at [241, 155] on link "Floor Plans" at bounding box center [231, 161] width 45 height 12
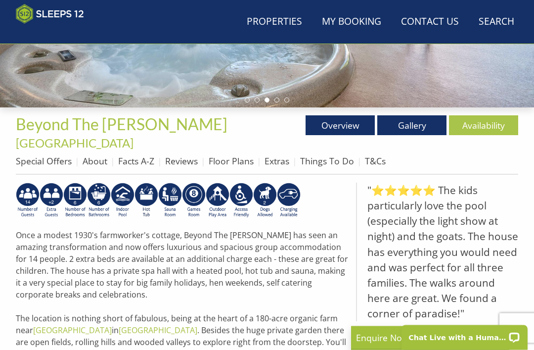
scroll to position [258, 0]
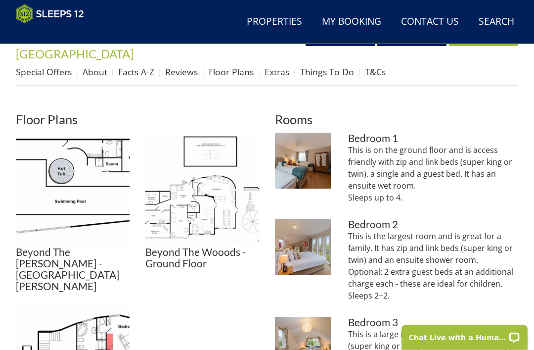
scroll to position [347, 0]
click at [227, 198] on img at bounding box center [202, 190] width 114 height 114
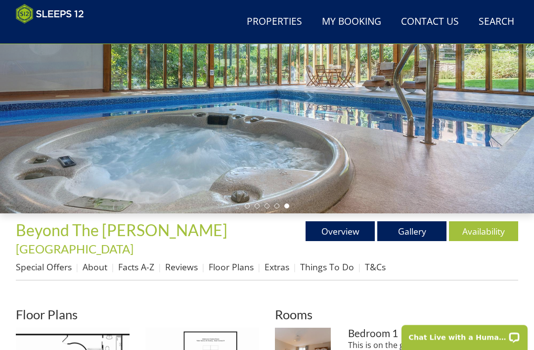
scroll to position [152, 0]
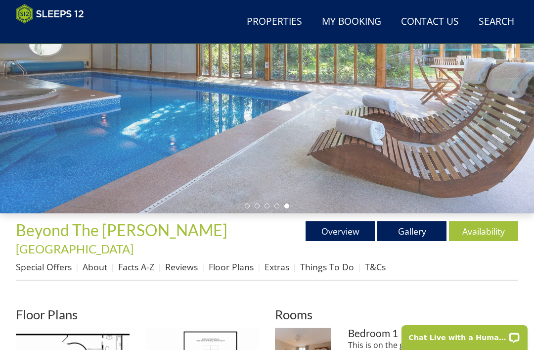
click at [412, 231] on link "Gallery" at bounding box center [411, 231] width 69 height 20
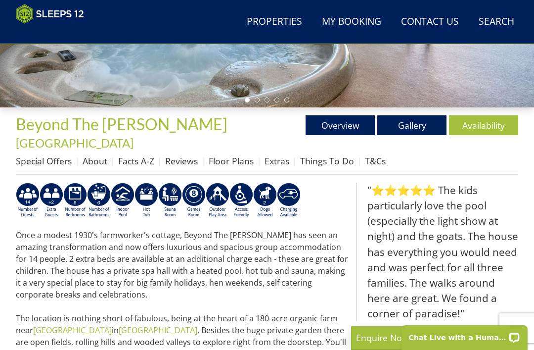
select select "10"
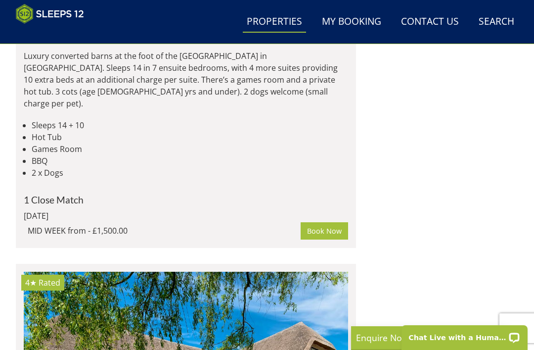
scroll to position [11419, 0]
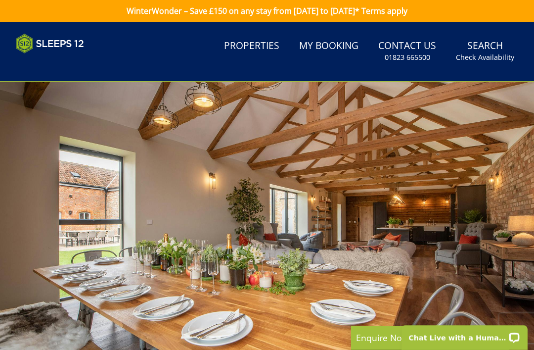
select select "10"
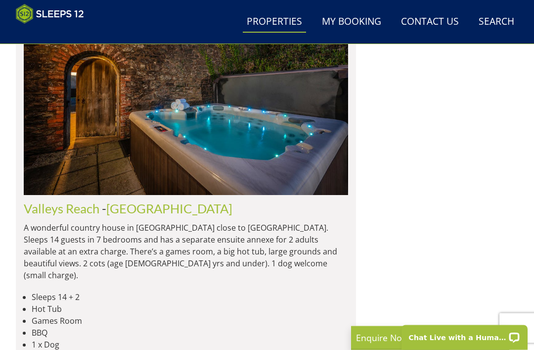
scroll to position [10409, 0]
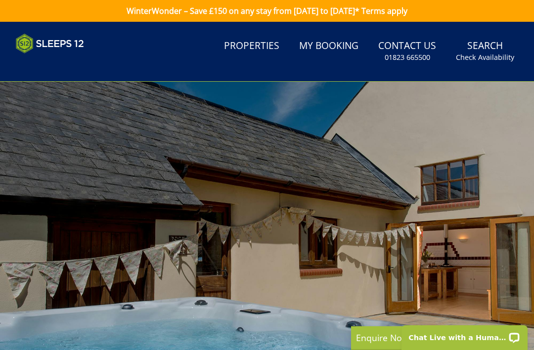
select select "10"
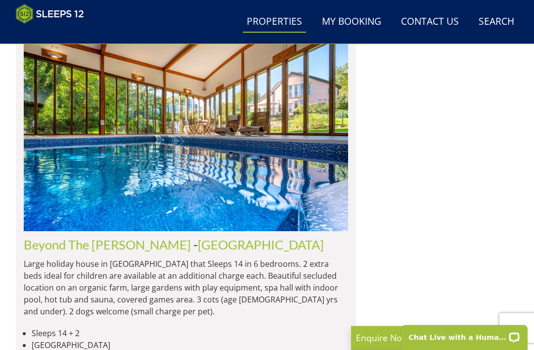
scroll to position [10125, 0]
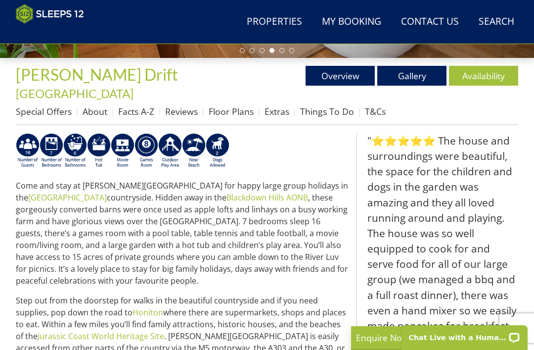
scroll to position [307, 0]
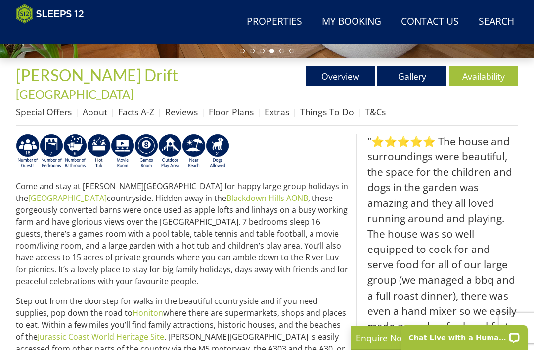
click at [235, 106] on link "Floor Plans" at bounding box center [231, 112] width 45 height 12
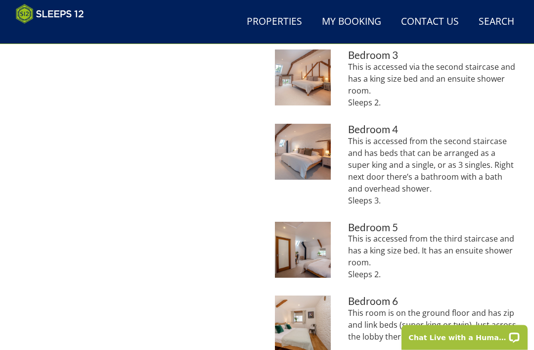
scroll to position [602, 0]
click at [309, 238] on img at bounding box center [303, 250] width 56 height 56
click at [309, 138] on img at bounding box center [303, 152] width 56 height 56
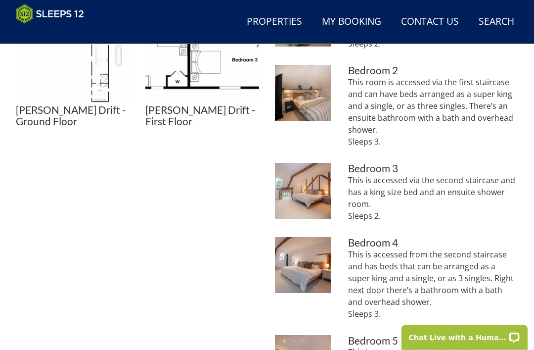
scroll to position [486, 0]
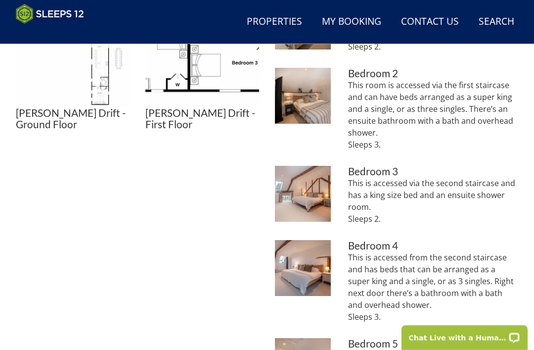
click at [309, 179] on img at bounding box center [303, 194] width 56 height 56
click at [312, 85] on img at bounding box center [303, 96] width 56 height 56
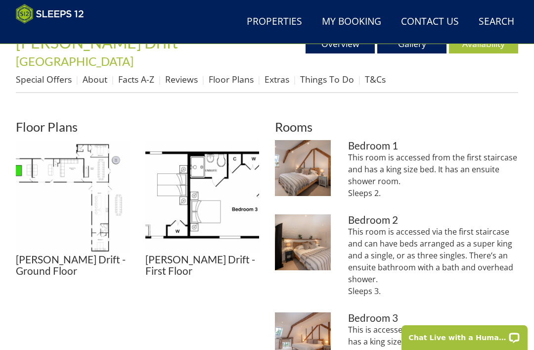
scroll to position [339, 0]
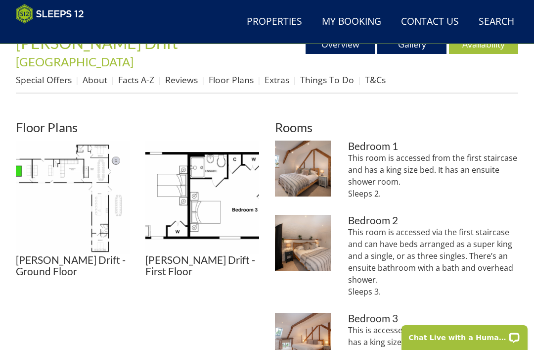
click at [330, 157] on img at bounding box center [303, 168] width 56 height 56
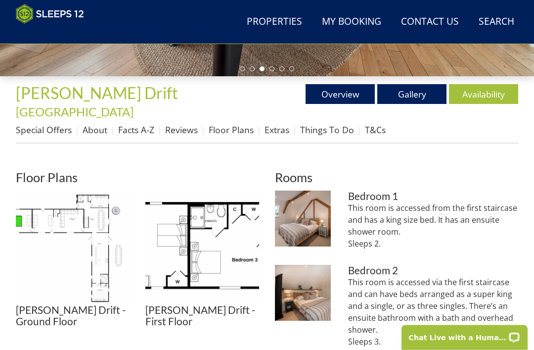
scroll to position [291, 0]
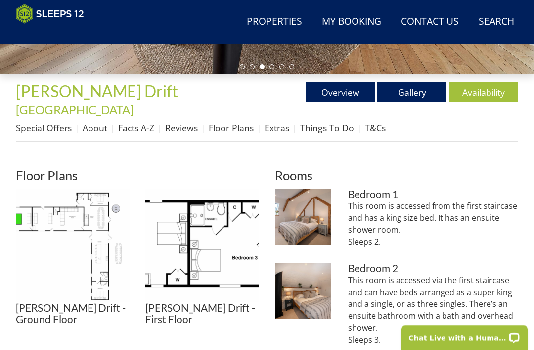
click at [415, 89] on link "Gallery" at bounding box center [411, 92] width 69 height 20
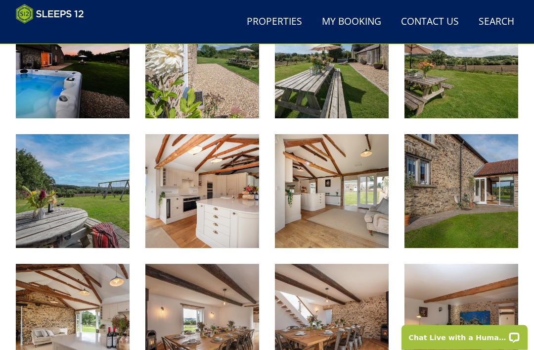
scroll to position [565, 0]
click at [226, 209] on img at bounding box center [202, 191] width 114 height 114
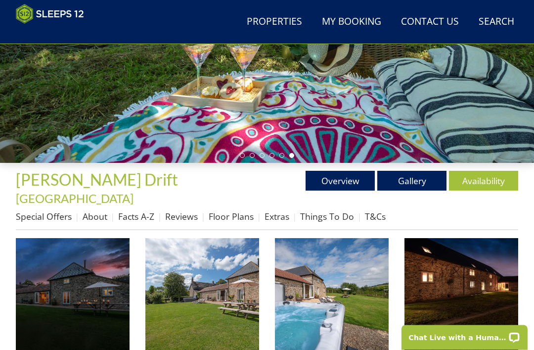
scroll to position [202, 0]
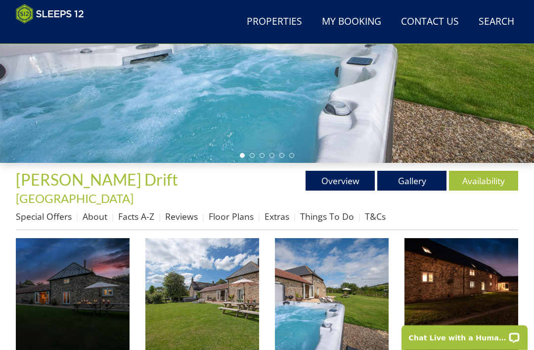
click at [490, 177] on link "Availability" at bounding box center [483, 181] width 69 height 20
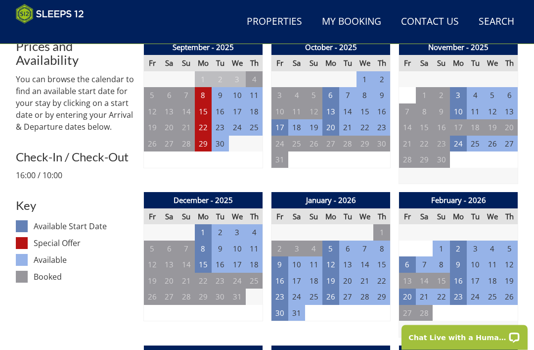
scroll to position [402, 0]
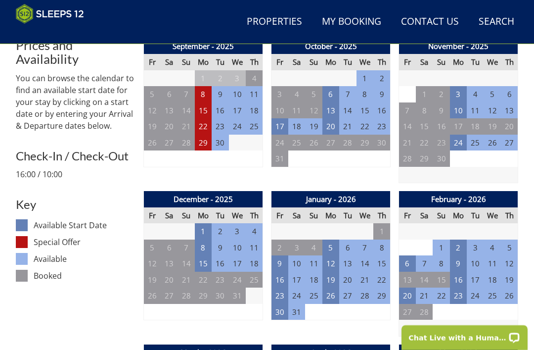
click at [459, 287] on td "23" at bounding box center [458, 295] width 17 height 16
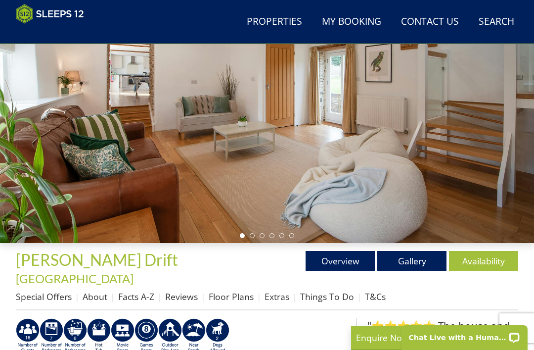
scroll to position [121, 0]
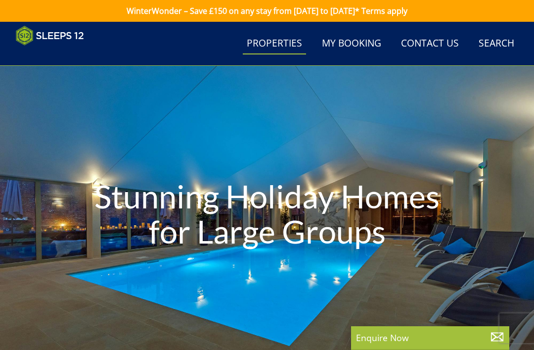
select select "10"
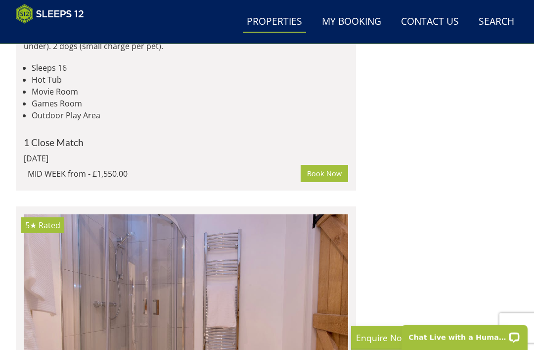
scroll to position [17920, 0]
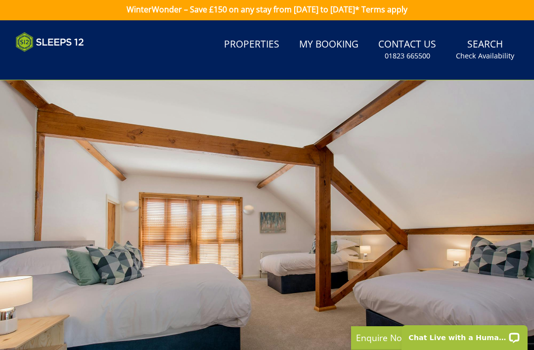
scroll to position [3, 0]
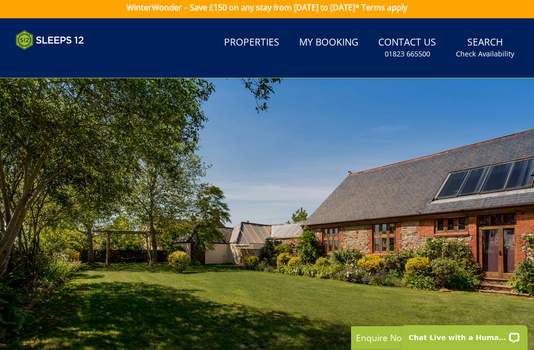
select select "10"
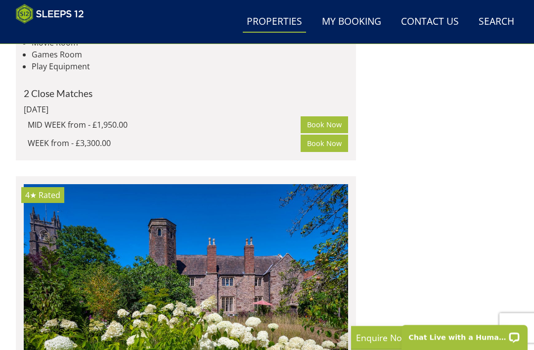
scroll to position [10830, 0]
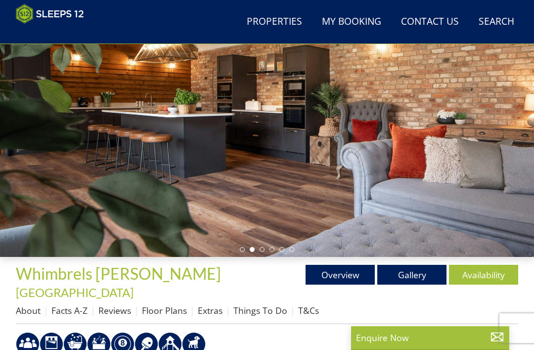
scroll to position [108, 0]
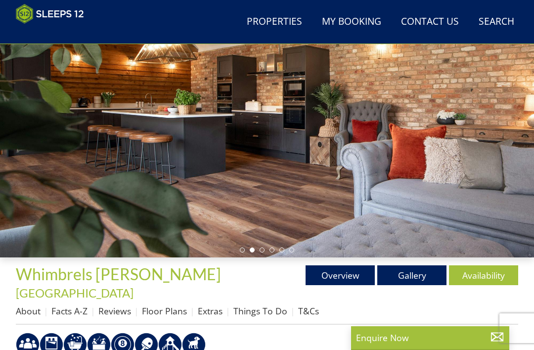
select select "10"
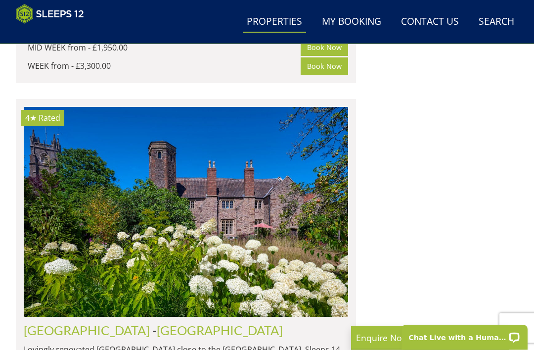
scroll to position [10913, 0]
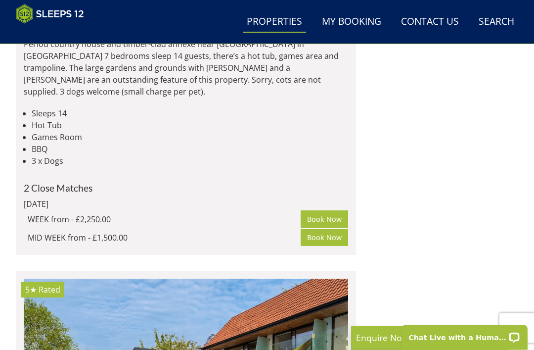
scroll to position [12606, 0]
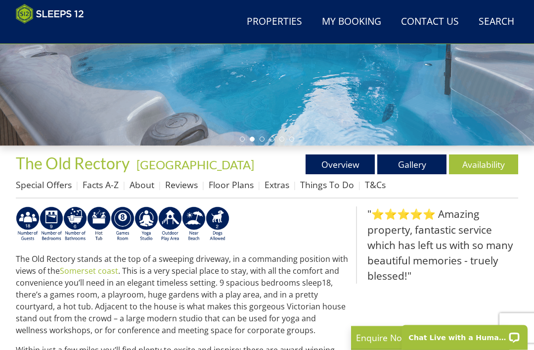
scroll to position [219, 0]
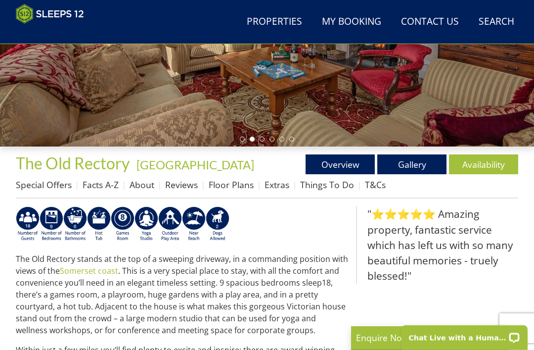
click at [238, 184] on link "Floor Plans" at bounding box center [231, 185] width 45 height 12
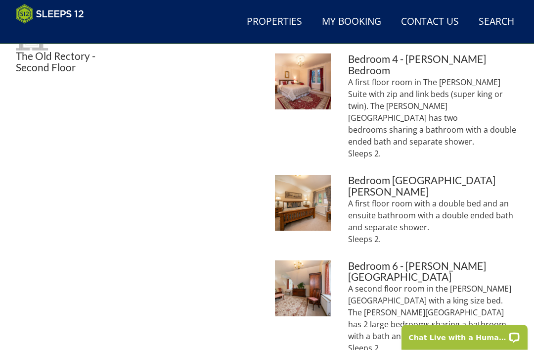
scroll to position [686, 0]
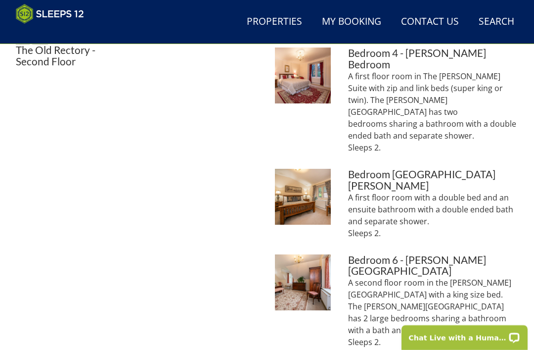
click at [315, 254] on img at bounding box center [303, 282] width 56 height 56
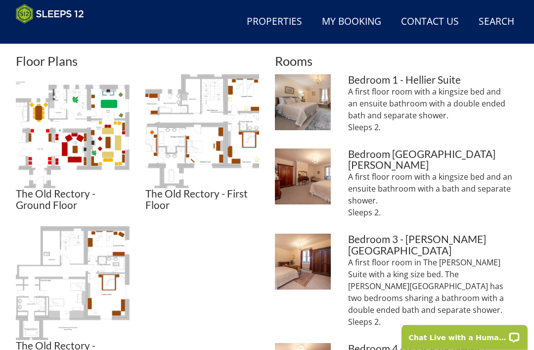
scroll to position [390, 0]
click at [91, 126] on img at bounding box center [73, 131] width 114 height 114
click at [230, 142] on img at bounding box center [202, 131] width 114 height 114
click at [100, 282] on img at bounding box center [73, 283] width 114 height 114
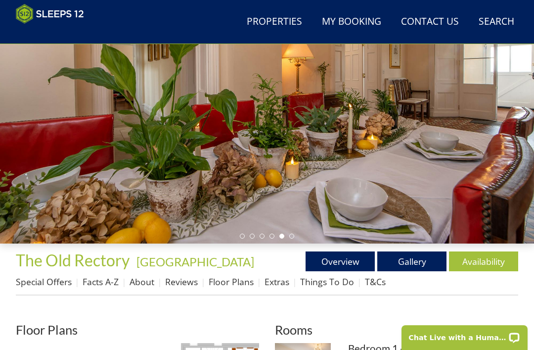
scroll to position [121, 0]
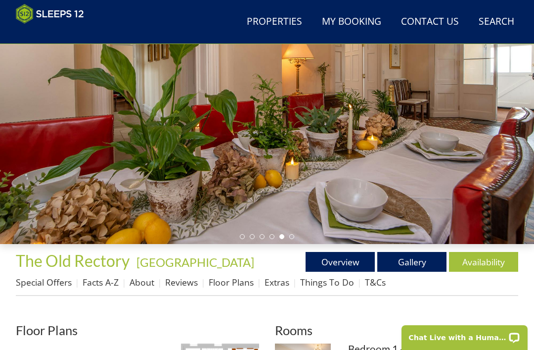
click at [419, 261] on link "Gallery" at bounding box center [411, 262] width 69 height 20
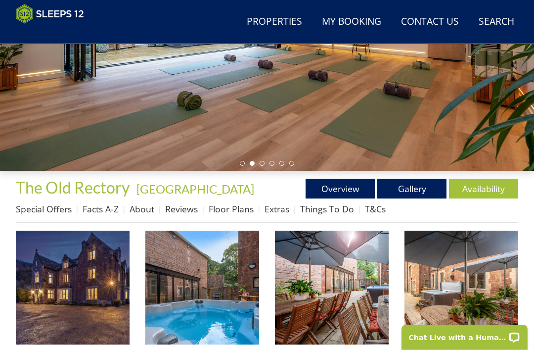
scroll to position [190, 0]
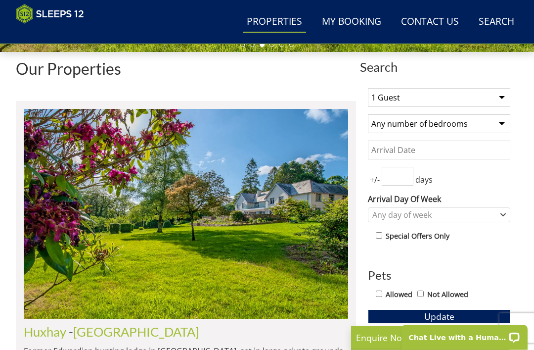
scroll to position [313, 0]
click at [504, 91] on select "1 Guest 2 Guests 3 Guests 4 Guests 5 Guests 6 Guests 7 Guests 8 Guests 9 Guests…" at bounding box center [439, 97] width 142 height 19
select select "10"
click at [503, 121] on select "Any number of bedrooms 3 Bedrooms 4 Bedrooms 5 Bedrooms 6 Bedrooms 7 Bedrooms 8…" at bounding box center [439, 123] width 142 height 19
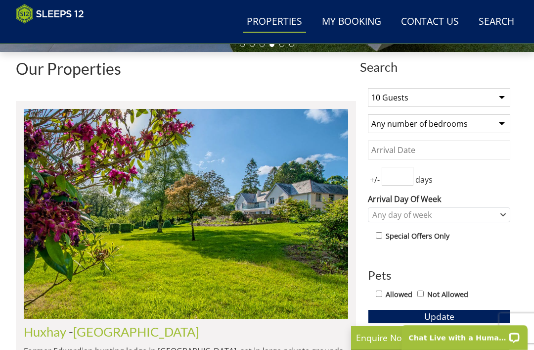
click at [462, 145] on input "Date" at bounding box center [439, 149] width 142 height 19
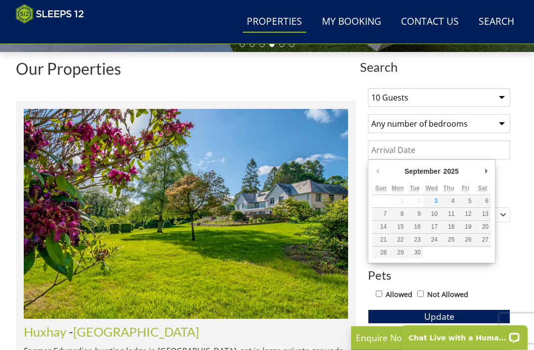
scroll to position [313, 0]
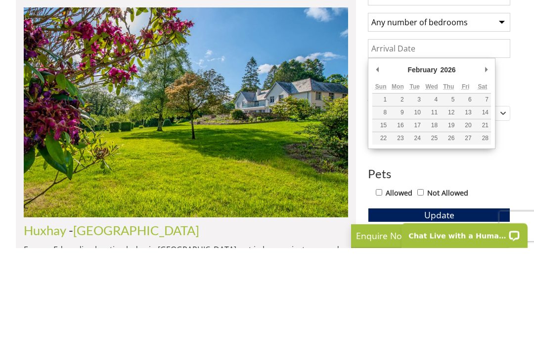
type input "[DATE]"
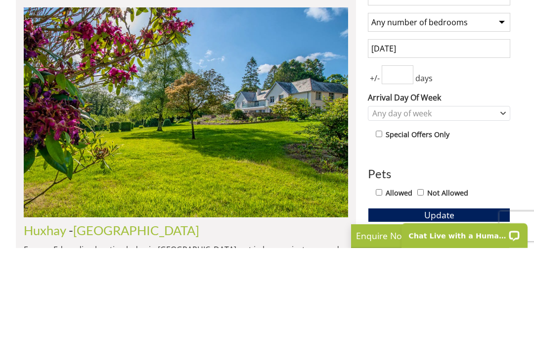
scroll to position [415, 0]
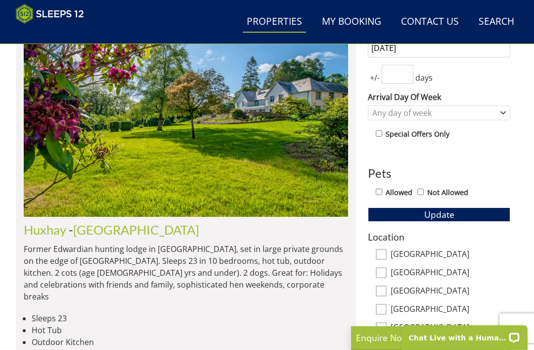
click at [463, 207] on button "Update" at bounding box center [439, 214] width 142 height 14
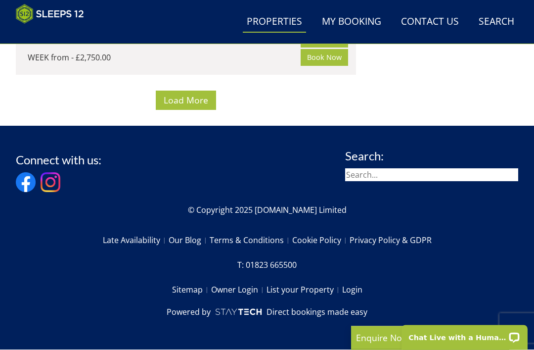
scroll to position [9807, 0]
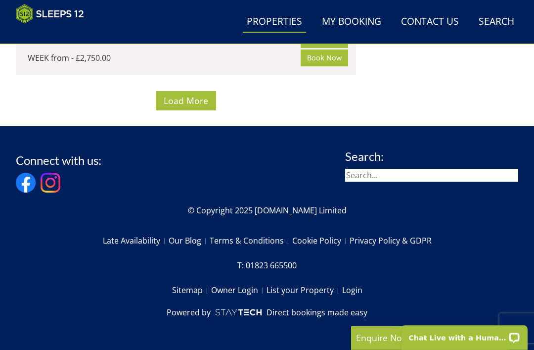
click at [192, 106] on span "Load More" at bounding box center [186, 100] width 45 height 12
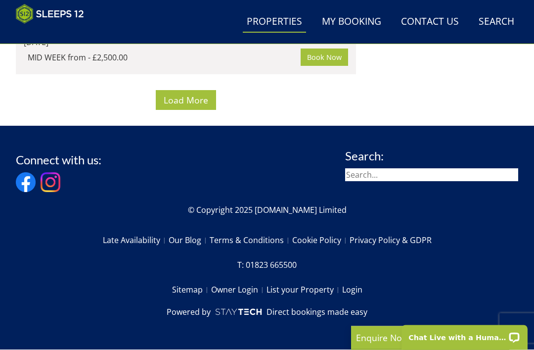
scroll to position [18996, 0]
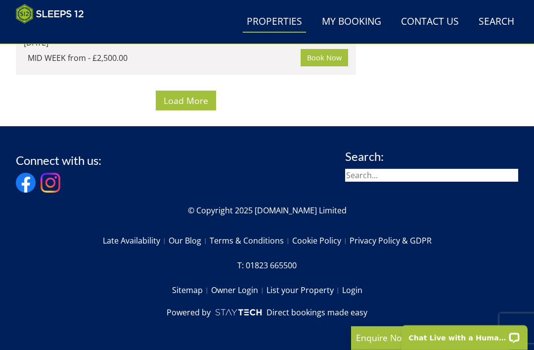
click at [200, 106] on span "Load More" at bounding box center [186, 100] width 45 height 12
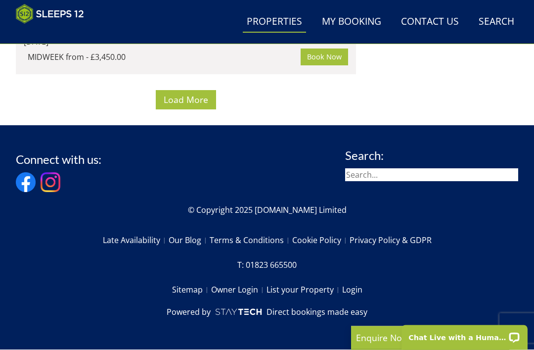
scroll to position [22063, 0]
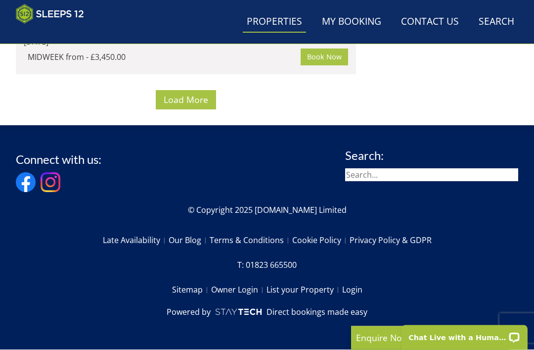
scroll to position [21937, 0]
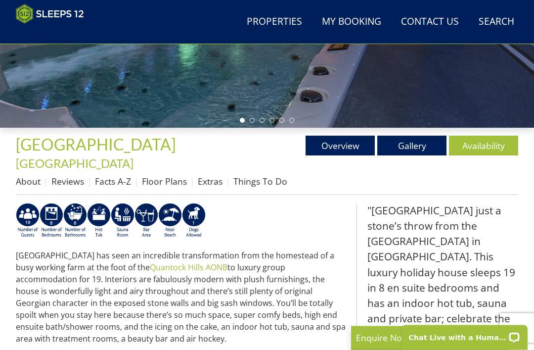
scroll to position [237, 0]
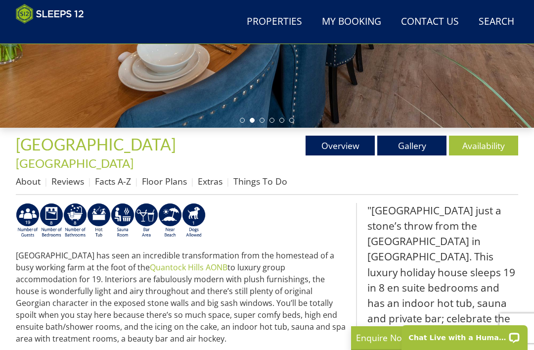
click at [176, 175] on link "Floor Plans" at bounding box center [164, 181] width 45 height 12
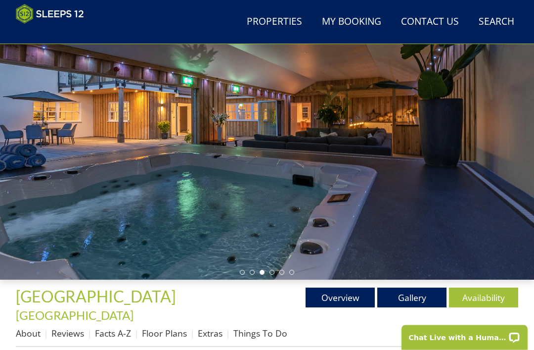
scroll to position [89, 0]
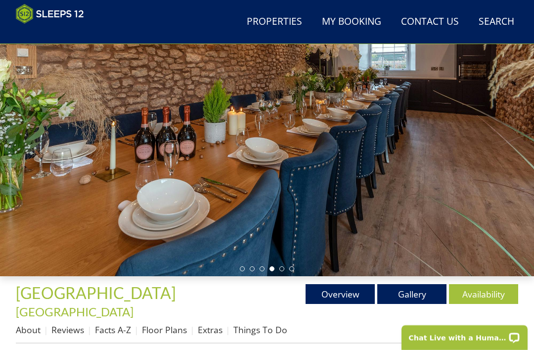
click at [417, 290] on link "Gallery" at bounding box center [411, 294] width 69 height 20
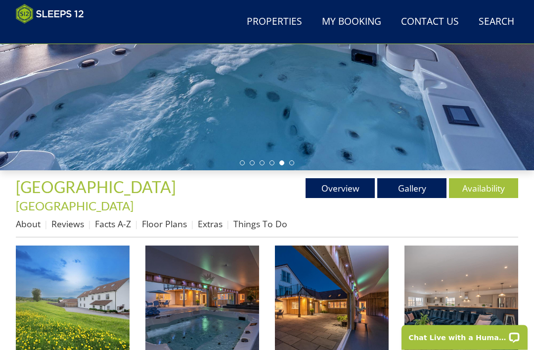
scroll to position [195, 0]
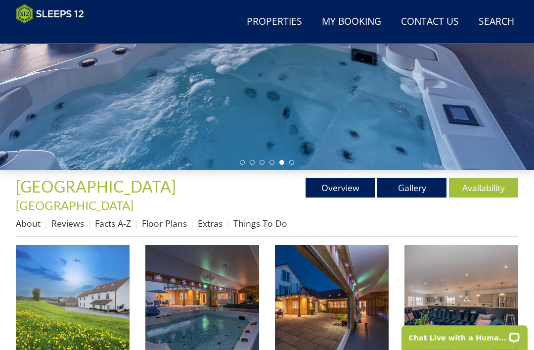
click at [115, 217] on link "Facts A-Z" at bounding box center [113, 223] width 36 height 12
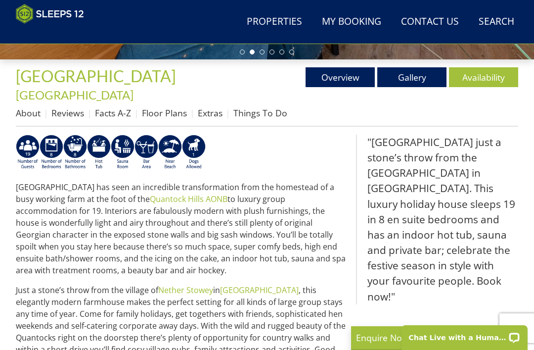
select select "10"
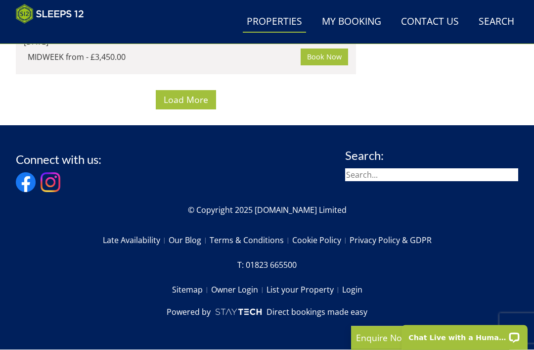
scroll to position [28161, 0]
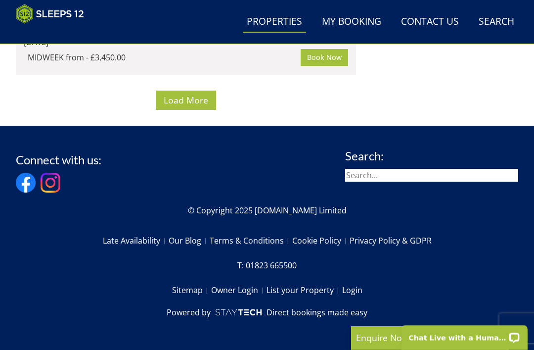
click at [197, 106] on span "Load More" at bounding box center [186, 100] width 45 height 12
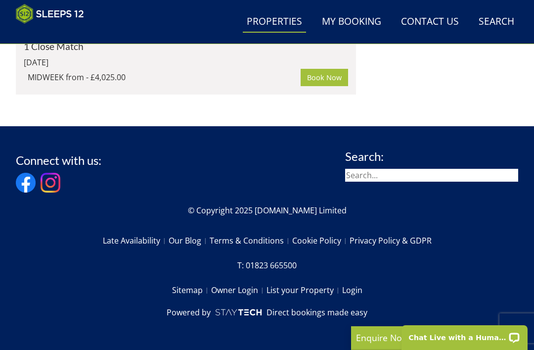
scroll to position [29848, 0]
